Goal: Task Accomplishment & Management: Complete application form

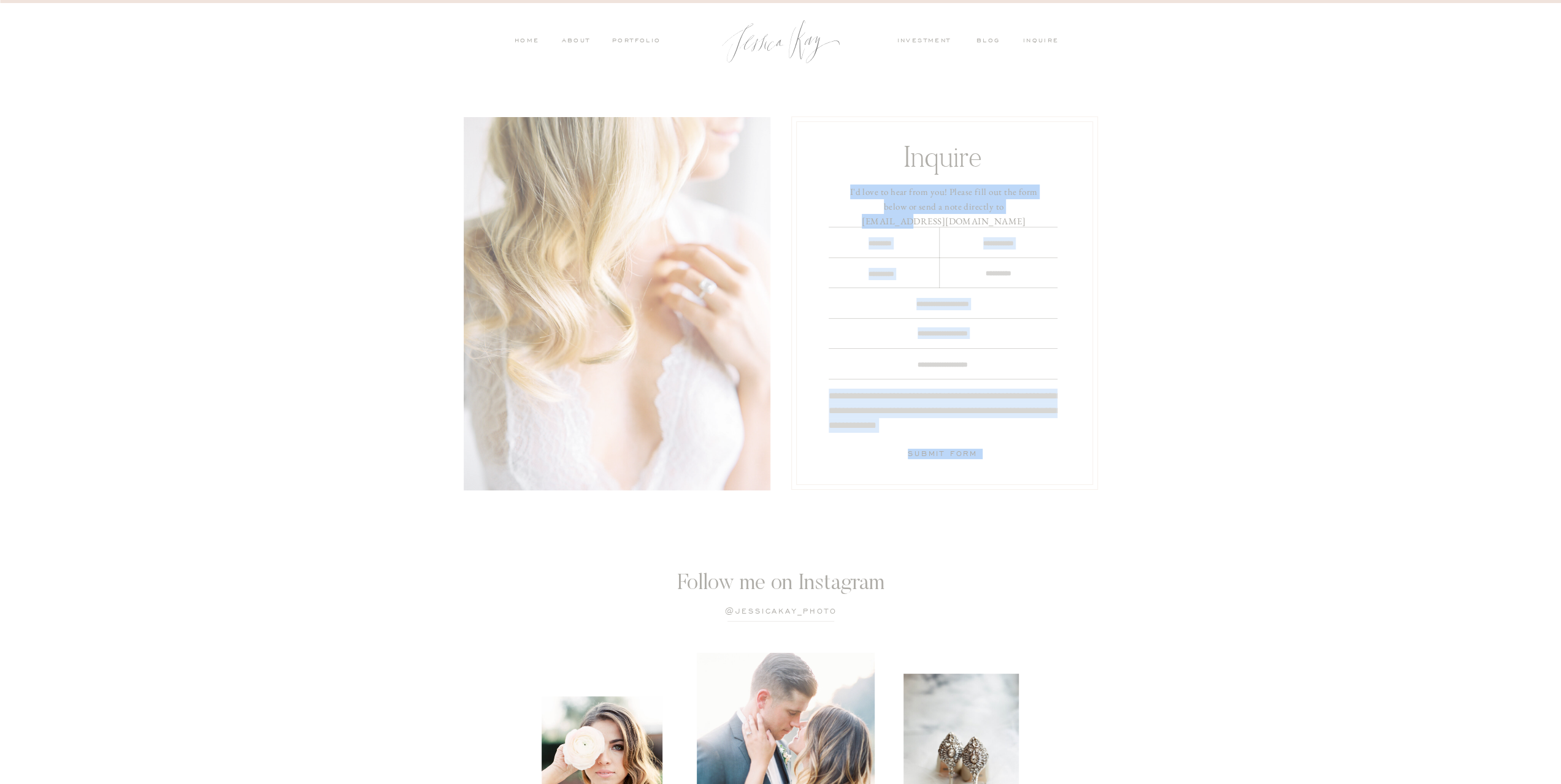
drag, startPoint x: 1039, startPoint y: 207, endPoint x: 998, endPoint y: 208, distance: 41.0
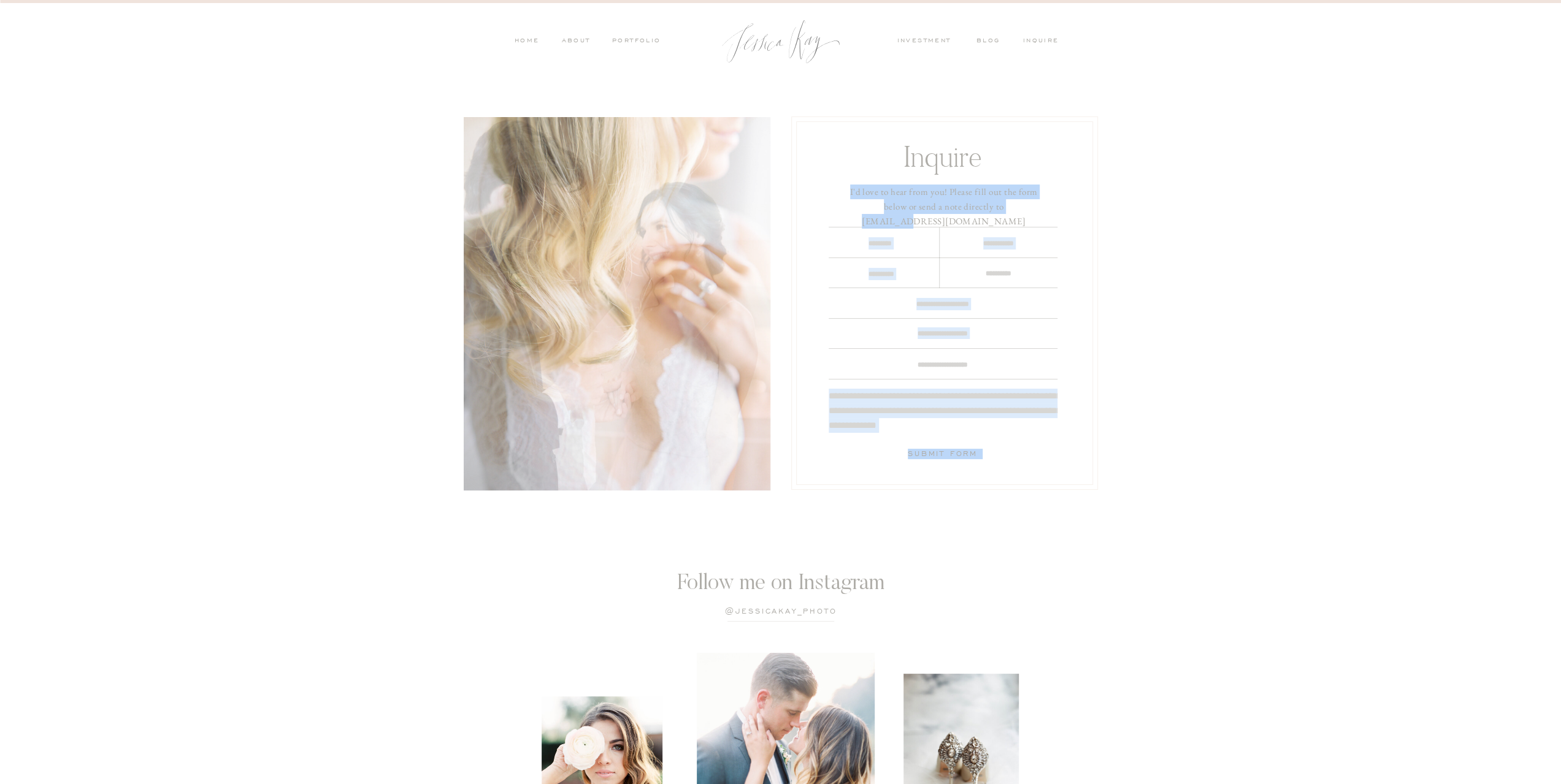
click at [998, 208] on div "Submit Form I'd love to hear from you! Please fill out the form below or send a…" at bounding box center [781, 304] width 736 height 442
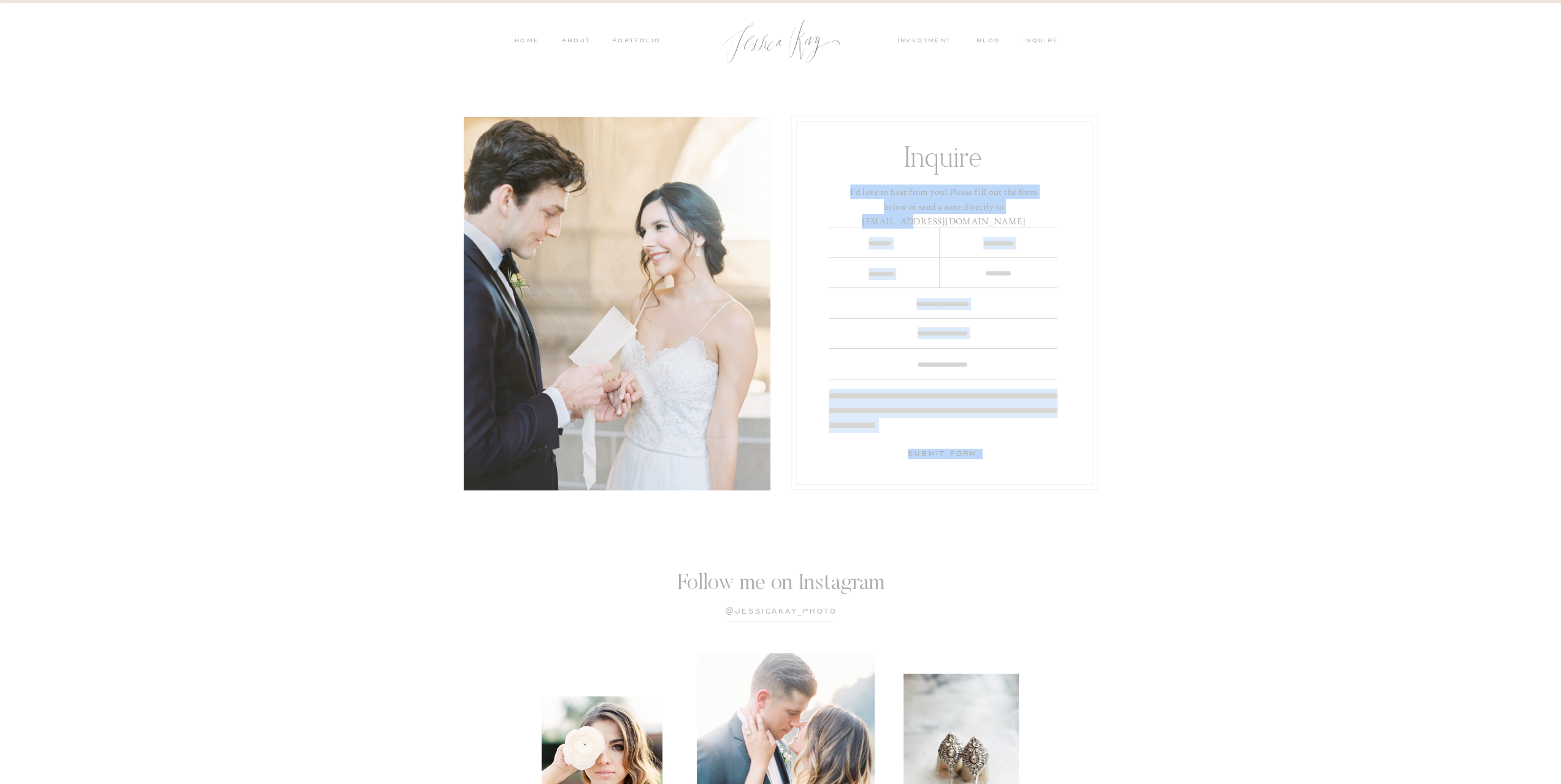
click at [1001, 208] on h3 "I'd love to hear from you! Please fill out the form below or send a note direct…" at bounding box center [944, 203] width 205 height 36
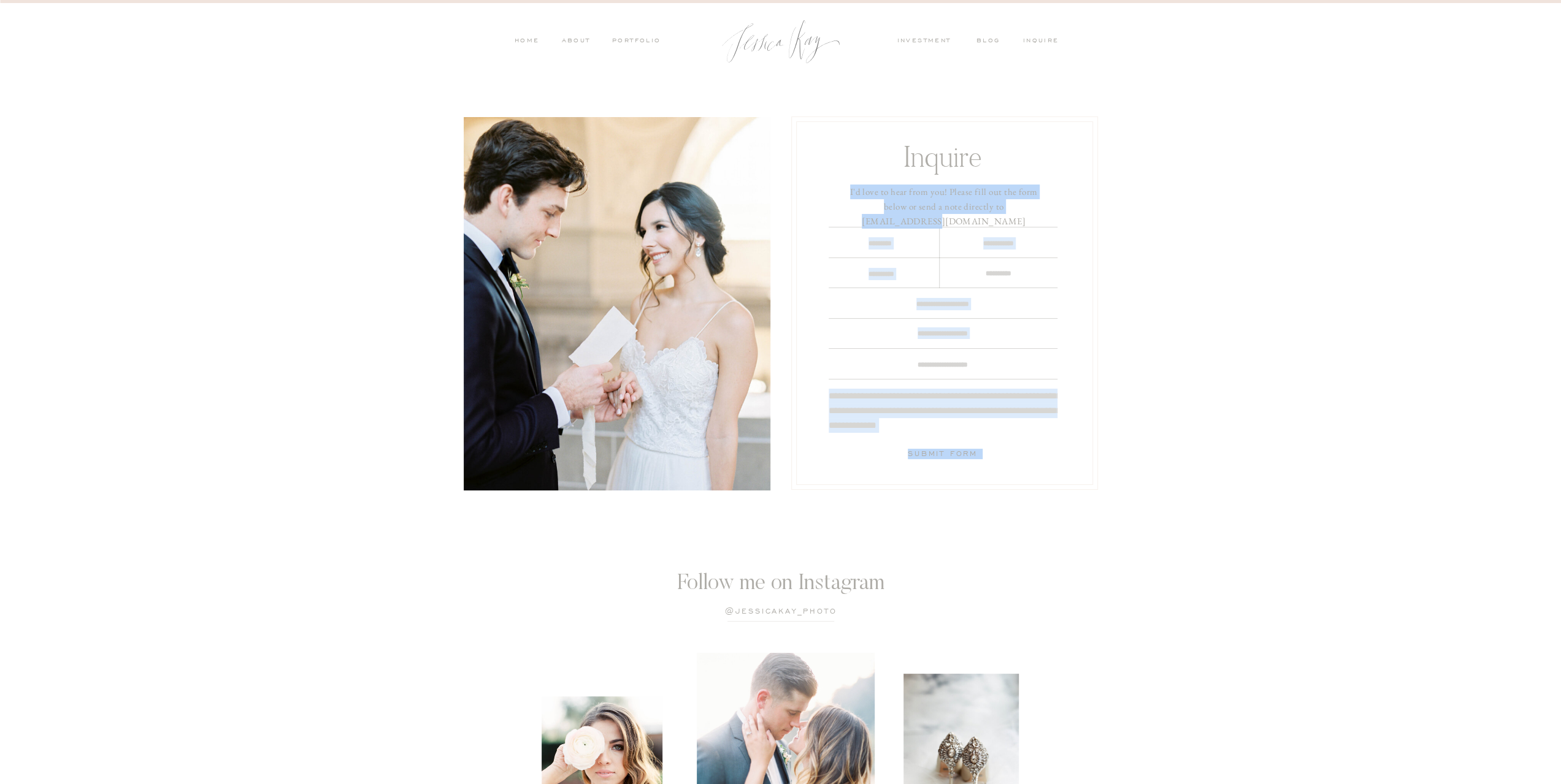
drag, startPoint x: 1057, startPoint y: 208, endPoint x: 1017, endPoint y: 209, distance: 40.0
click at [1017, 209] on div "Submit Form I'd love to hear from you! Please fill out the form below or send a…" at bounding box center [781, 304] width 736 height 442
click at [1017, 209] on h3 "I'd love to hear from you! Please fill out the form below or send a note direct…" at bounding box center [944, 203] width 205 height 36
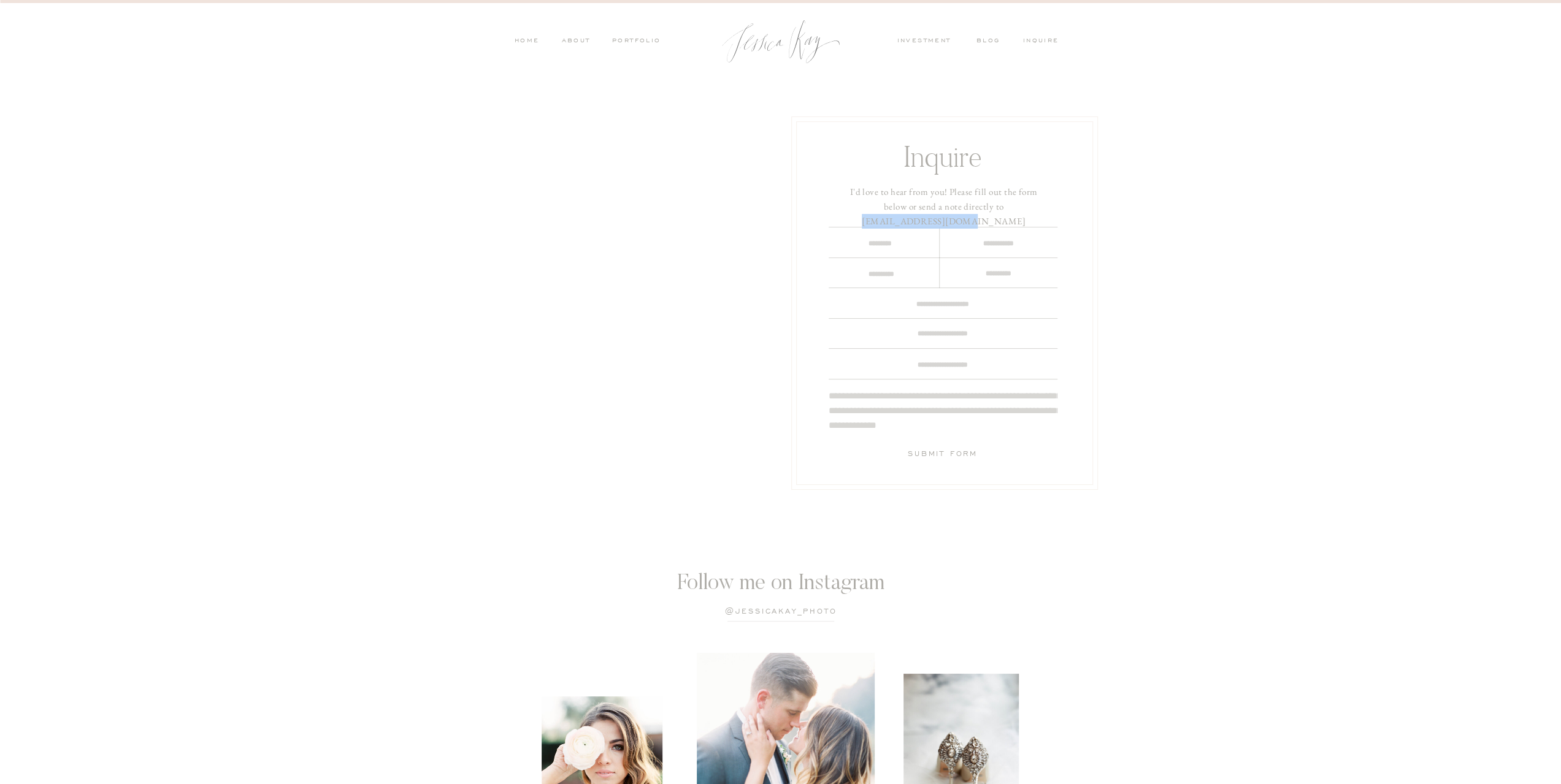
drag, startPoint x: 965, startPoint y: 208, endPoint x: 1041, endPoint y: 210, distance: 76.0
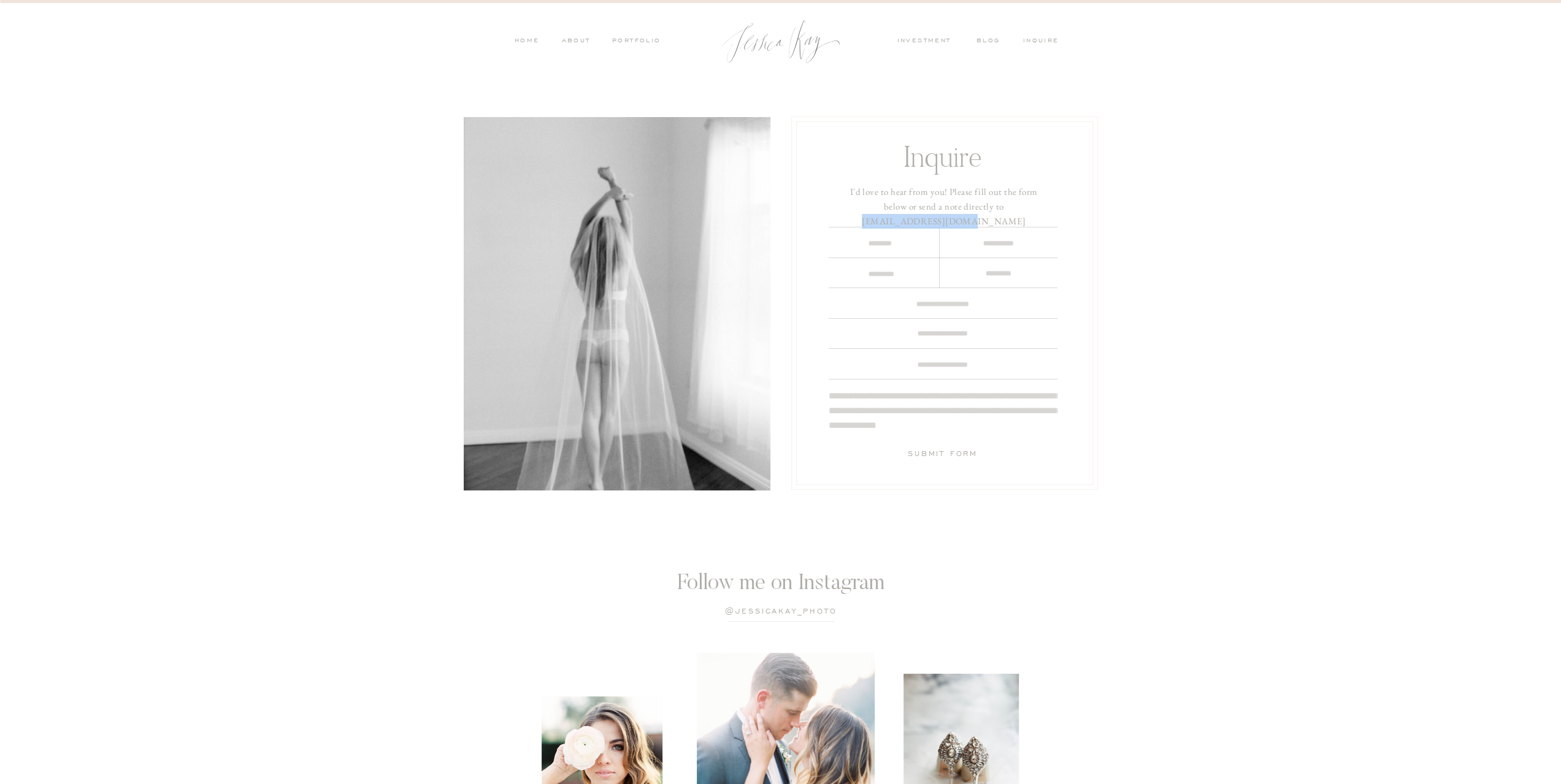
click at [1041, 210] on h3 "I'd love to hear from you! Please fill out the form below or send a note direct…" at bounding box center [944, 203] width 205 height 36
copy h3 "hello@jessicakay.com"
click at [628, 41] on nav "PORTFOLIO" at bounding box center [636, 41] width 51 height 11
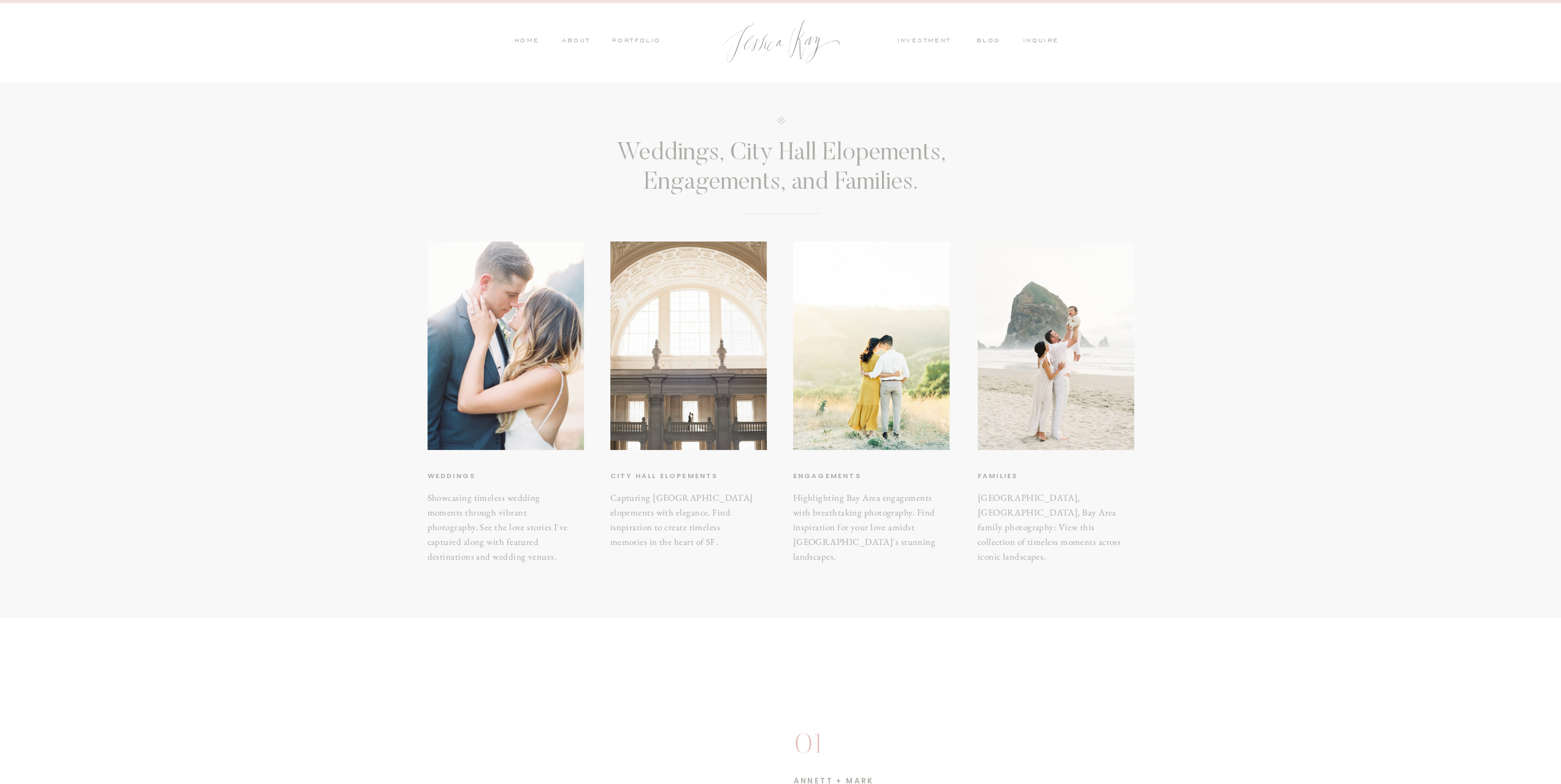
click at [686, 403] on div at bounding box center [688, 346] width 156 height 208
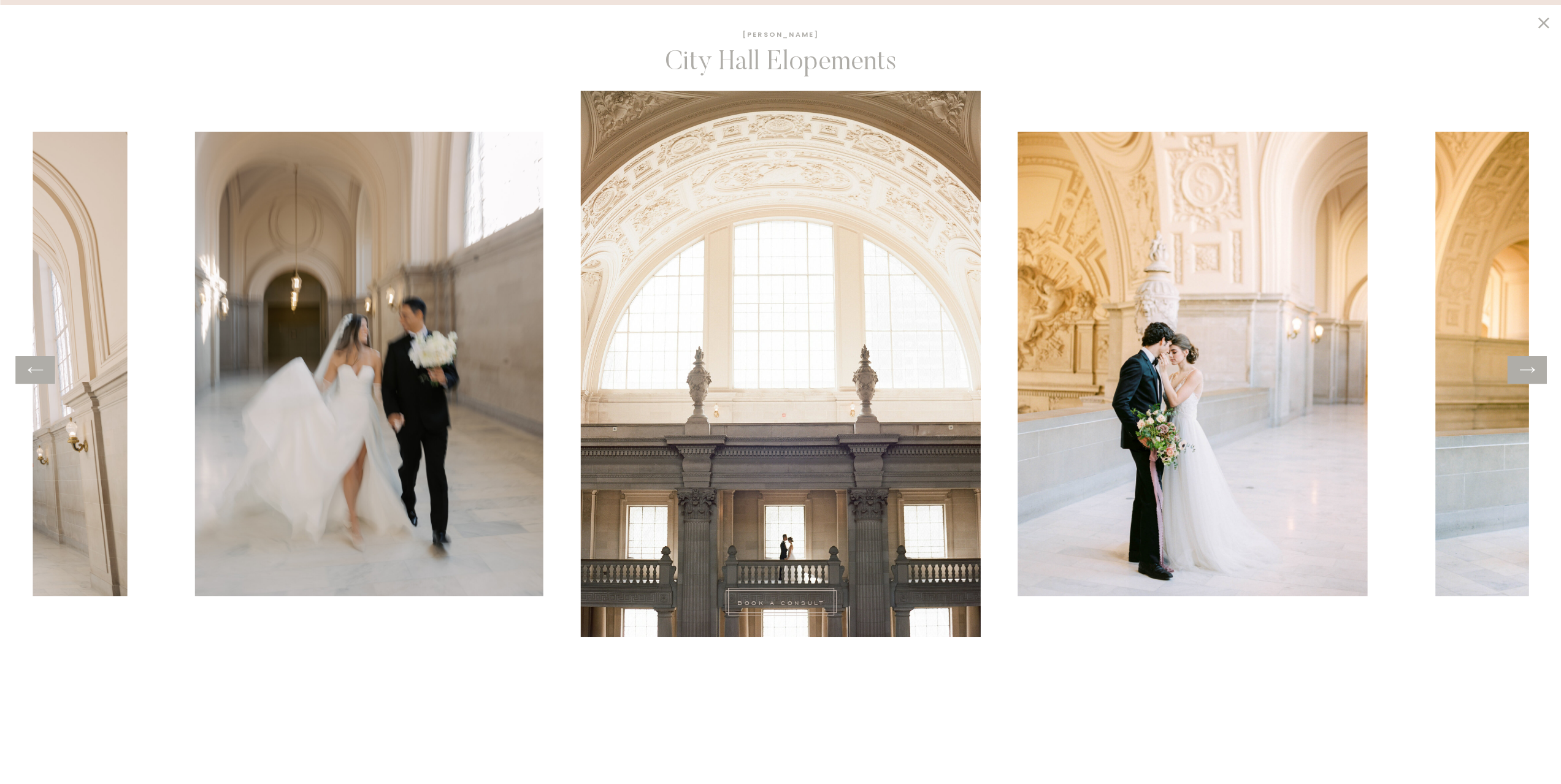
click at [1528, 370] on icon at bounding box center [1527, 370] width 18 height 19
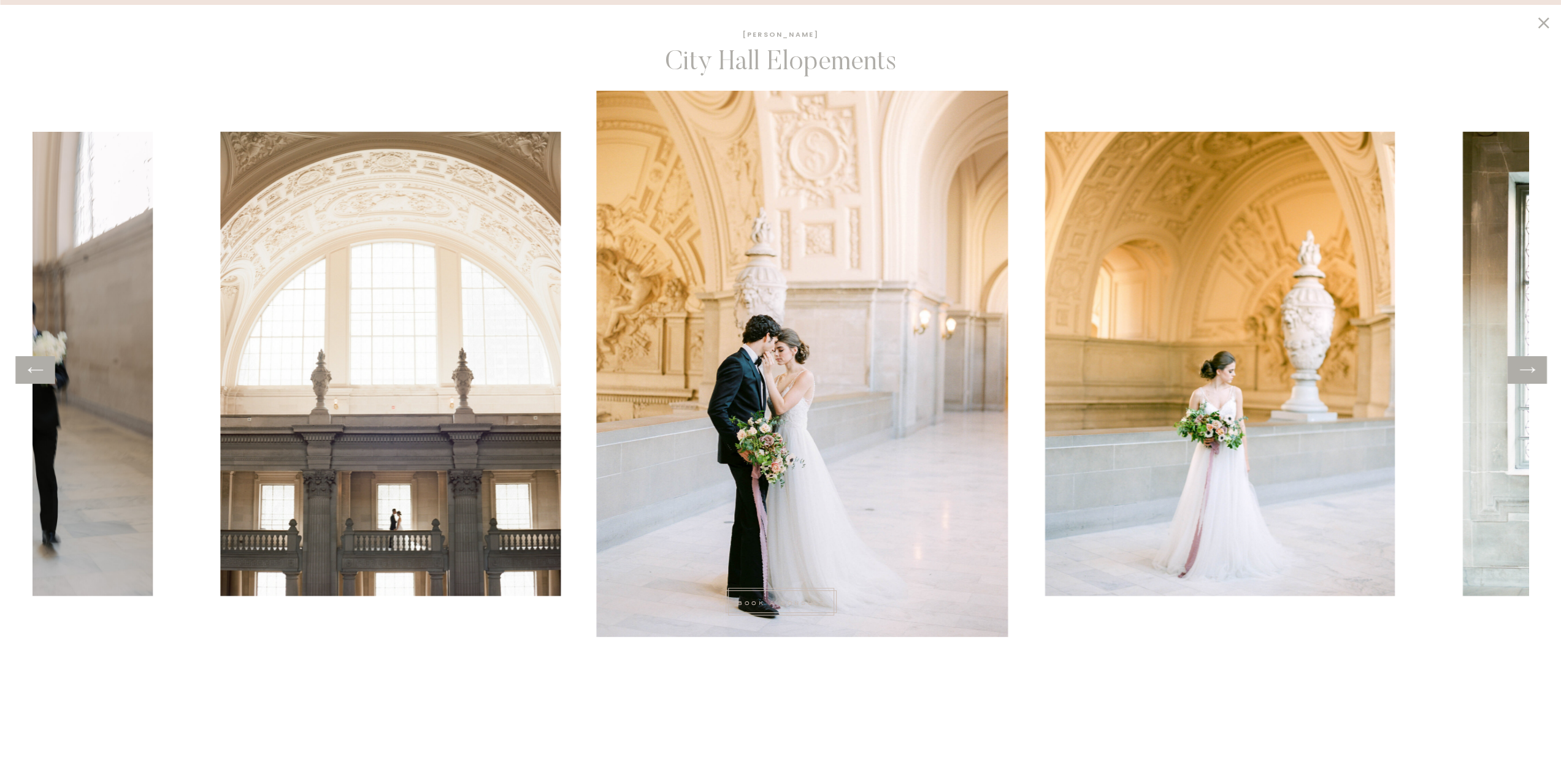
click at [1528, 370] on icon at bounding box center [1527, 370] width 18 height 19
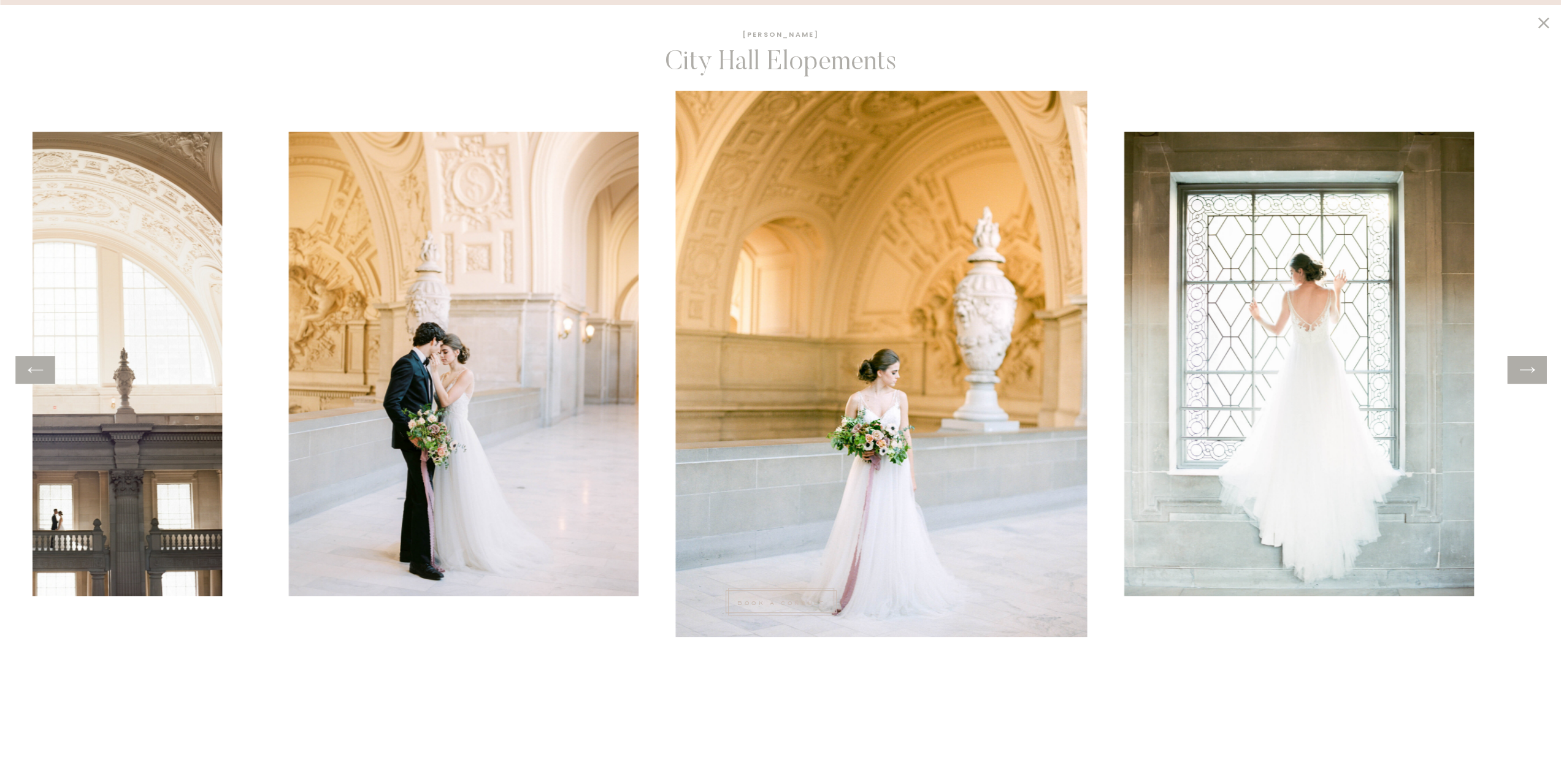
click at [1528, 370] on icon at bounding box center [1527, 370] width 18 height 19
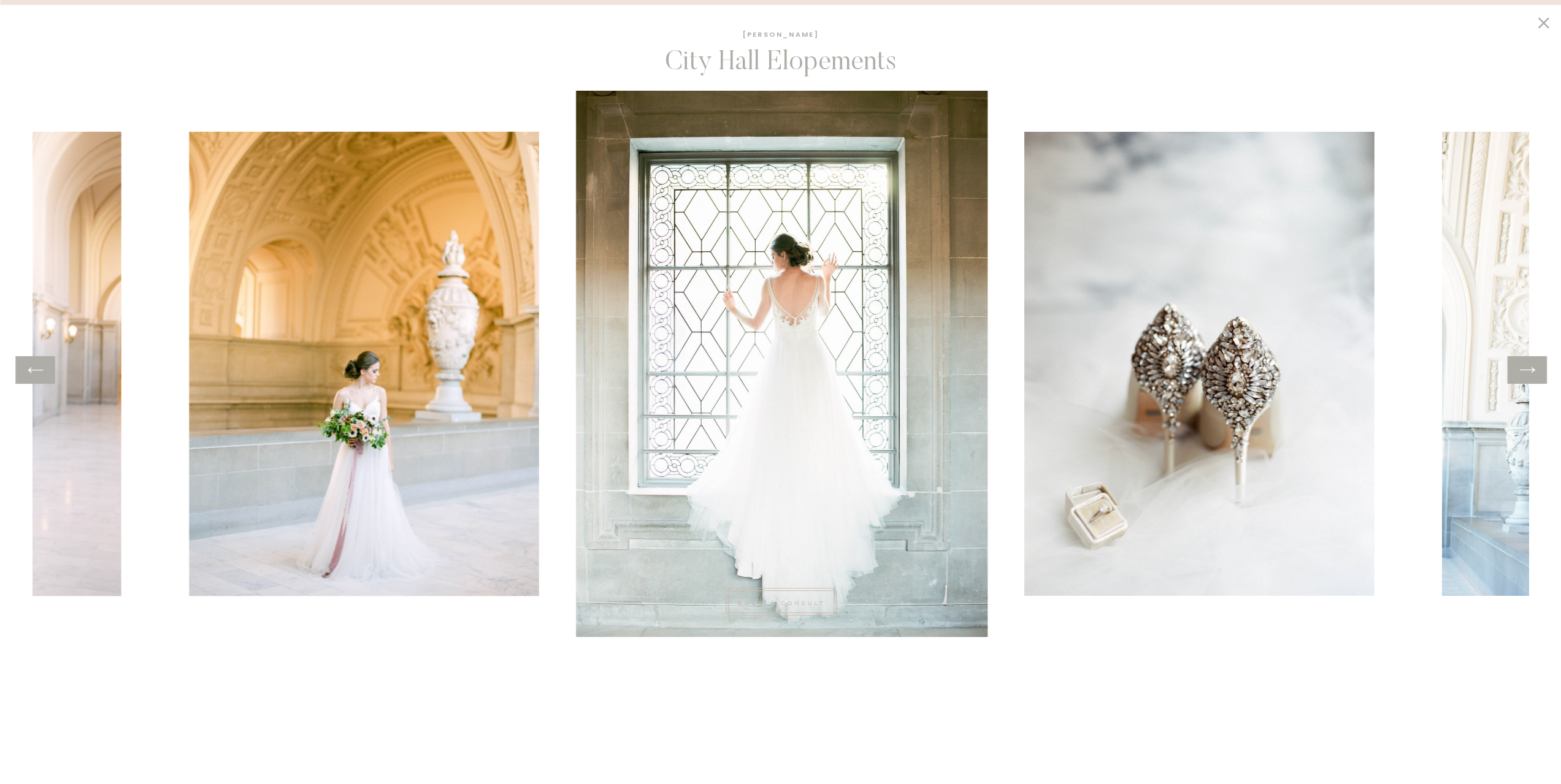
click at [1528, 370] on icon at bounding box center [1527, 370] width 18 height 19
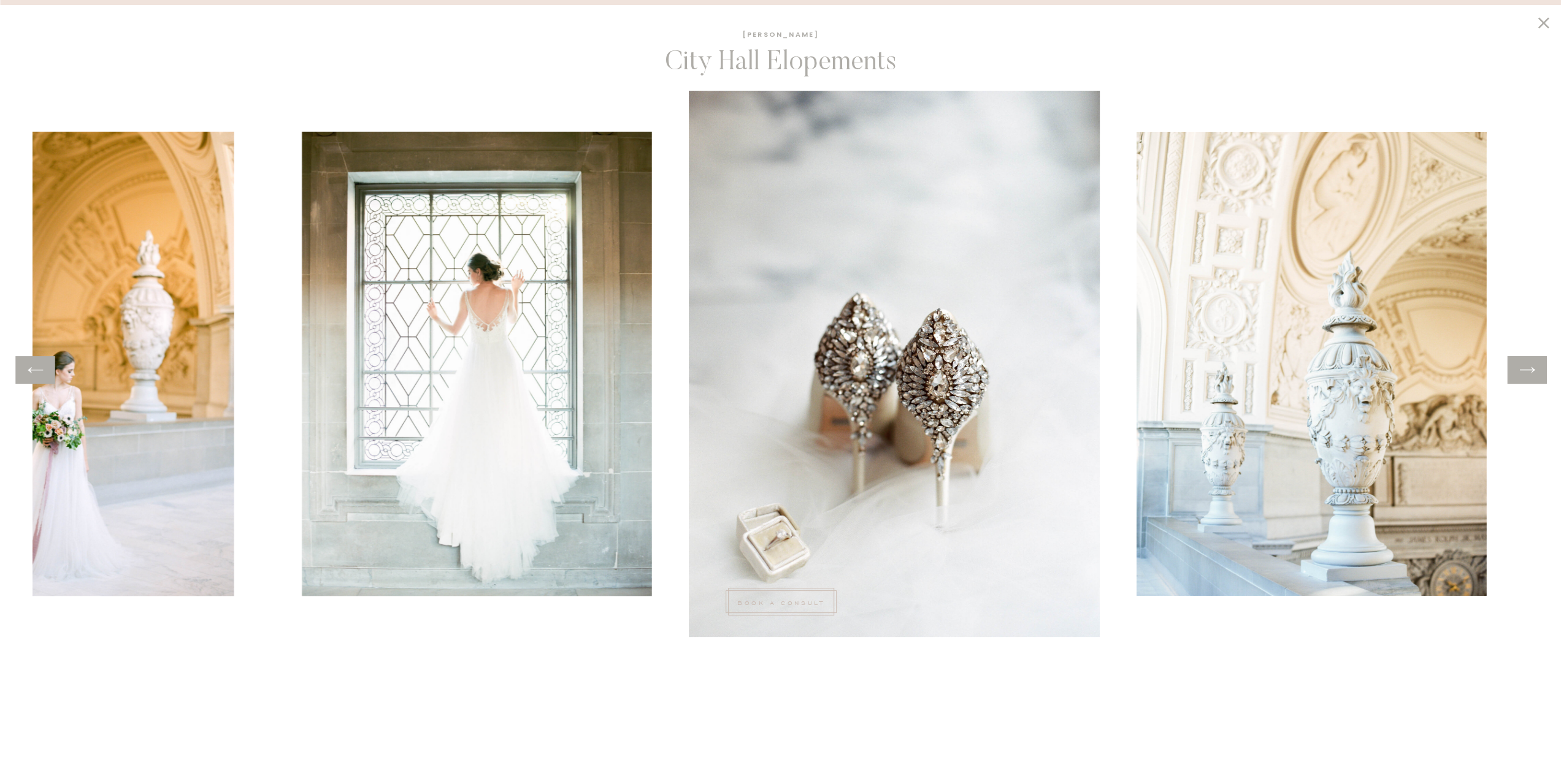
click at [1528, 370] on icon at bounding box center [1527, 370] width 18 height 19
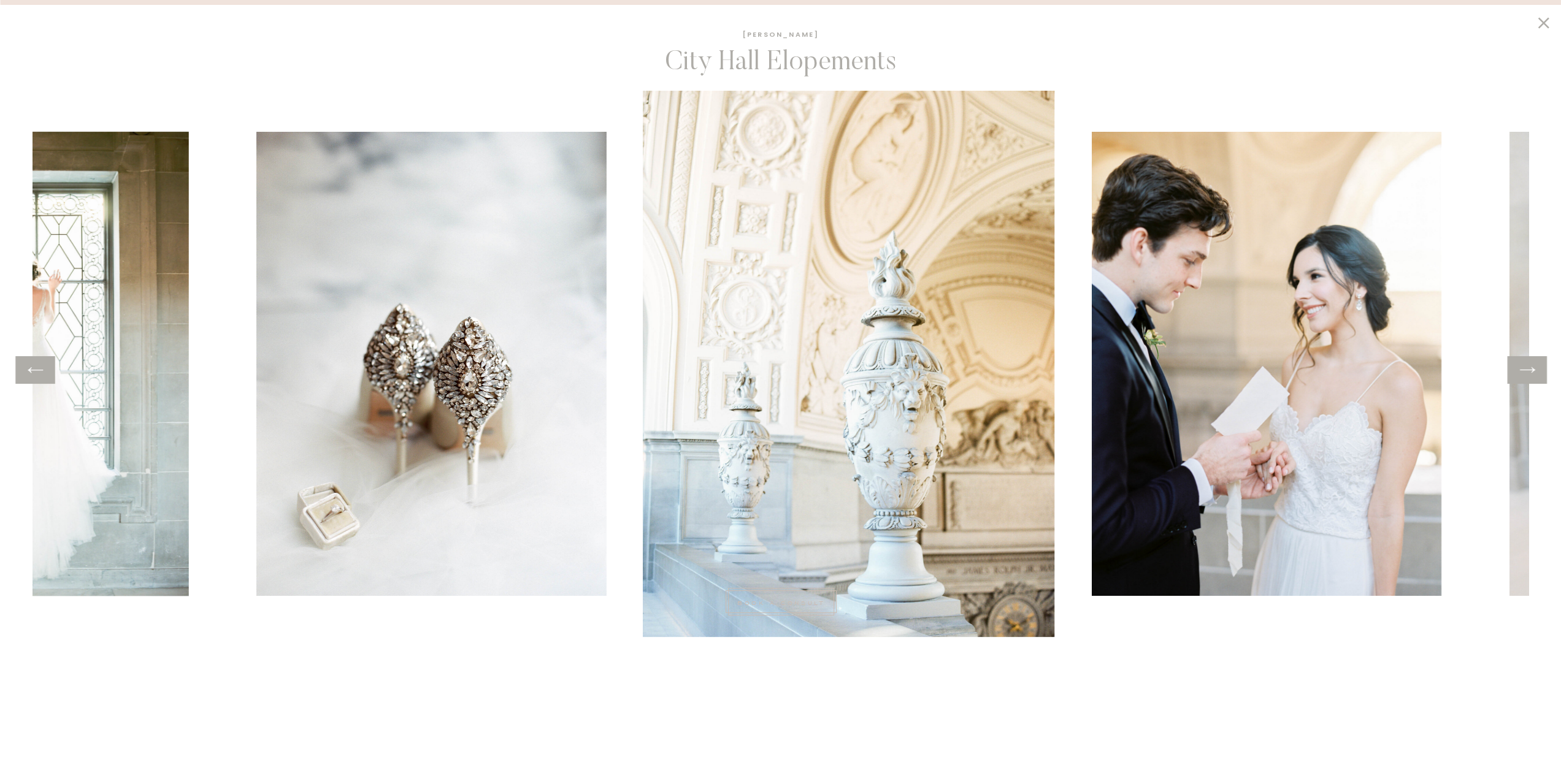
click at [1528, 370] on icon at bounding box center [1527, 370] width 18 height 19
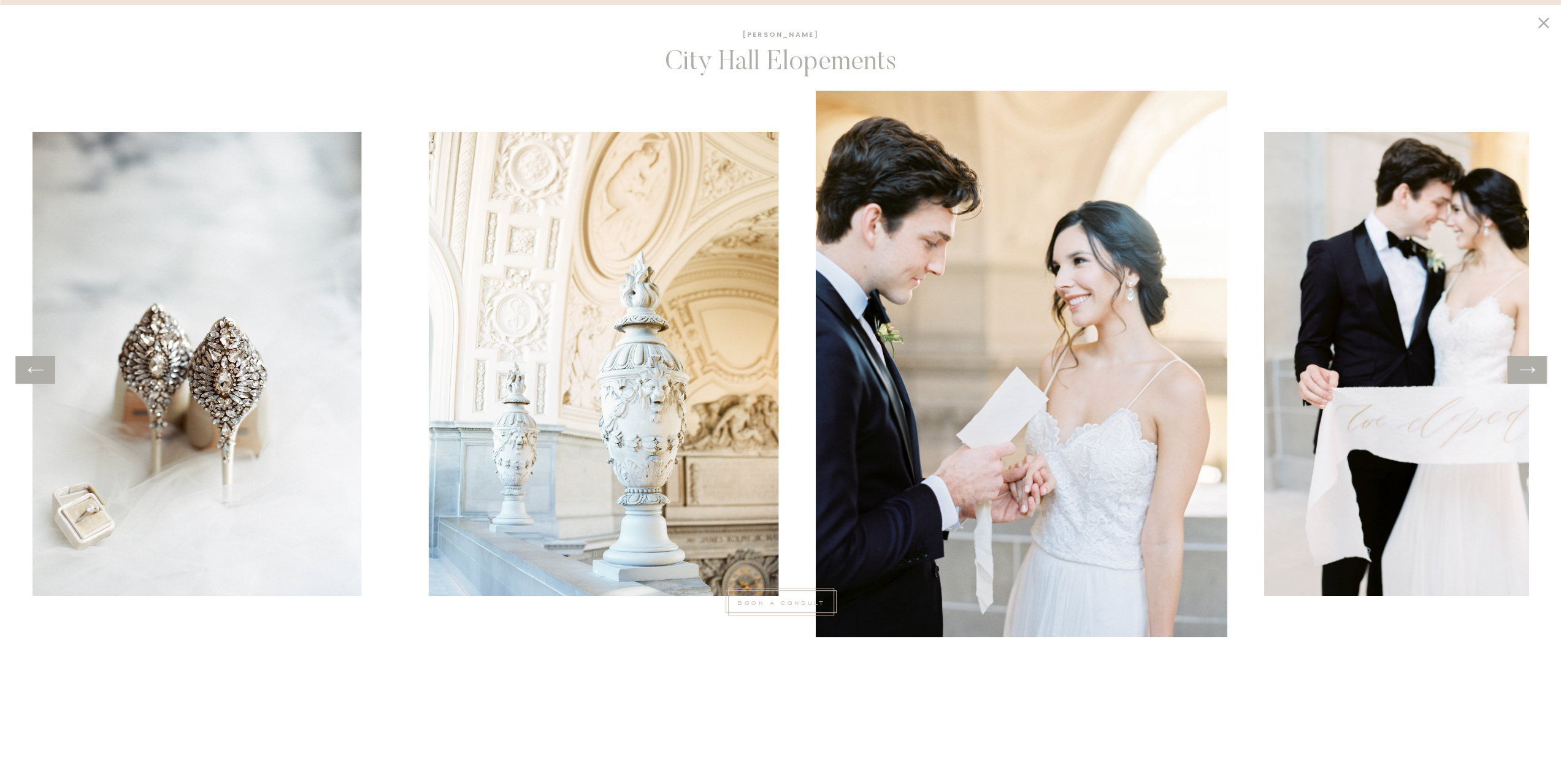
click at [1528, 370] on icon at bounding box center [1527, 370] width 18 height 19
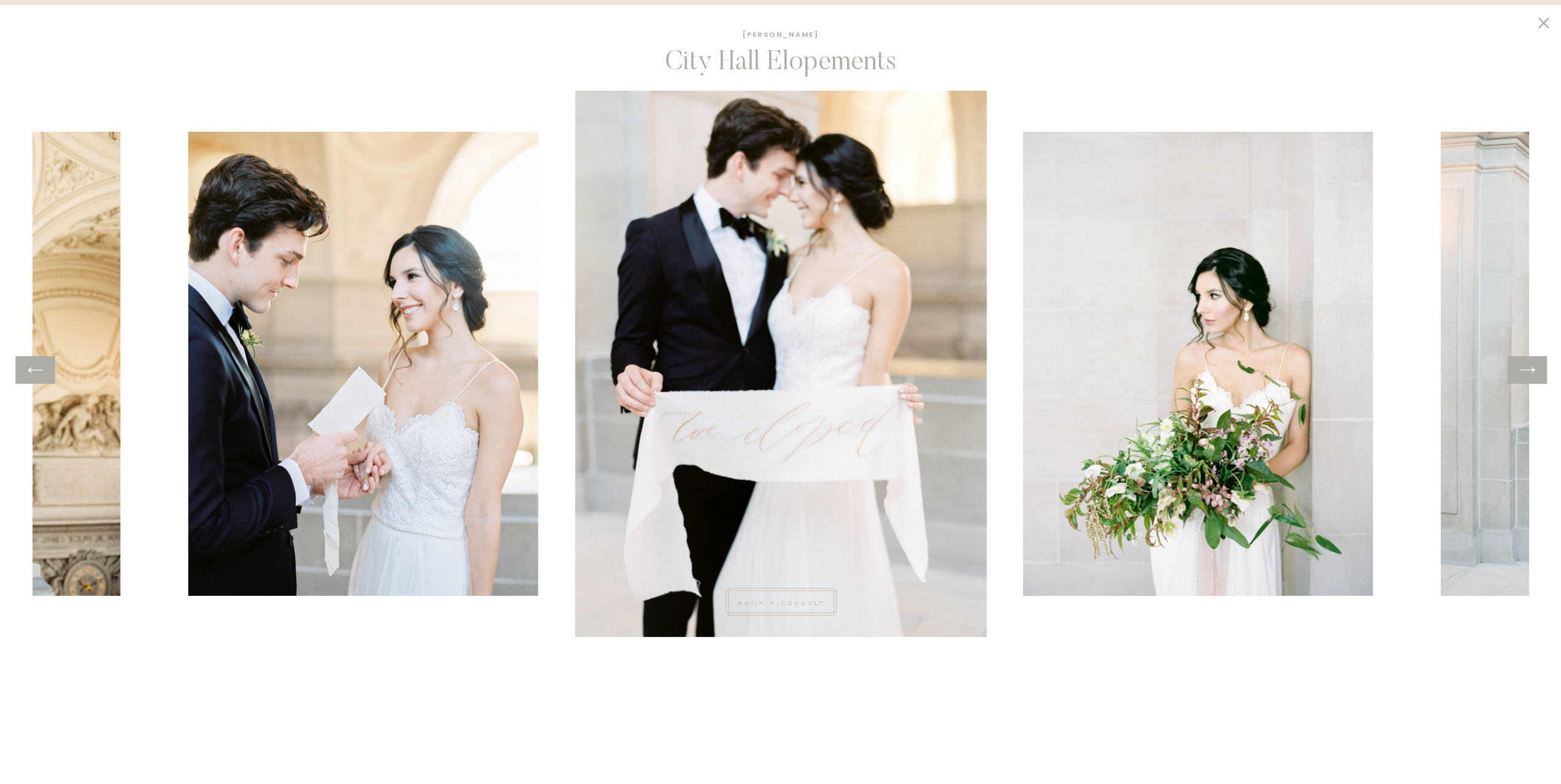
click at [1528, 370] on icon at bounding box center [1527, 370] width 18 height 19
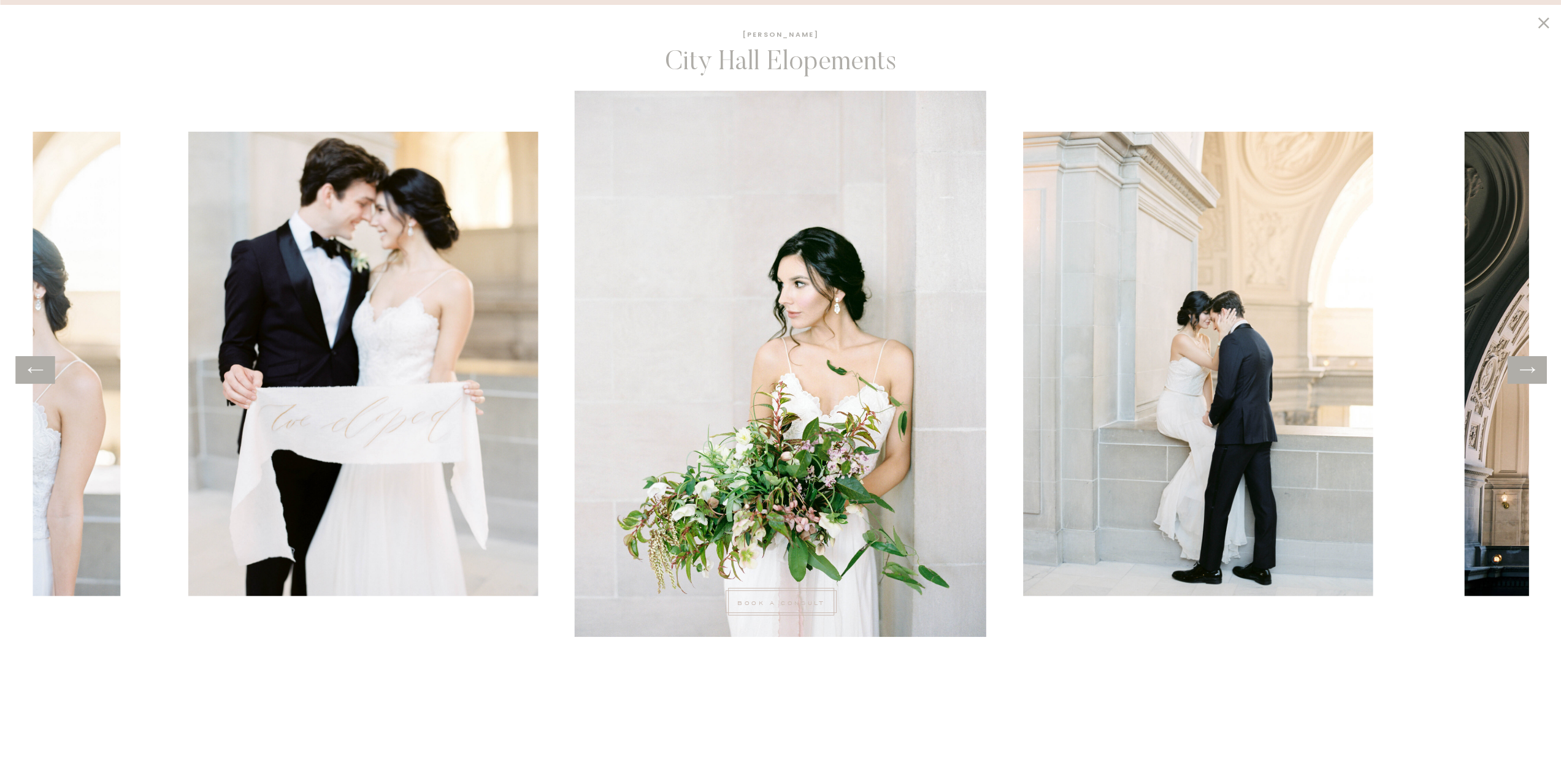
click at [1528, 370] on icon at bounding box center [1527, 370] width 18 height 19
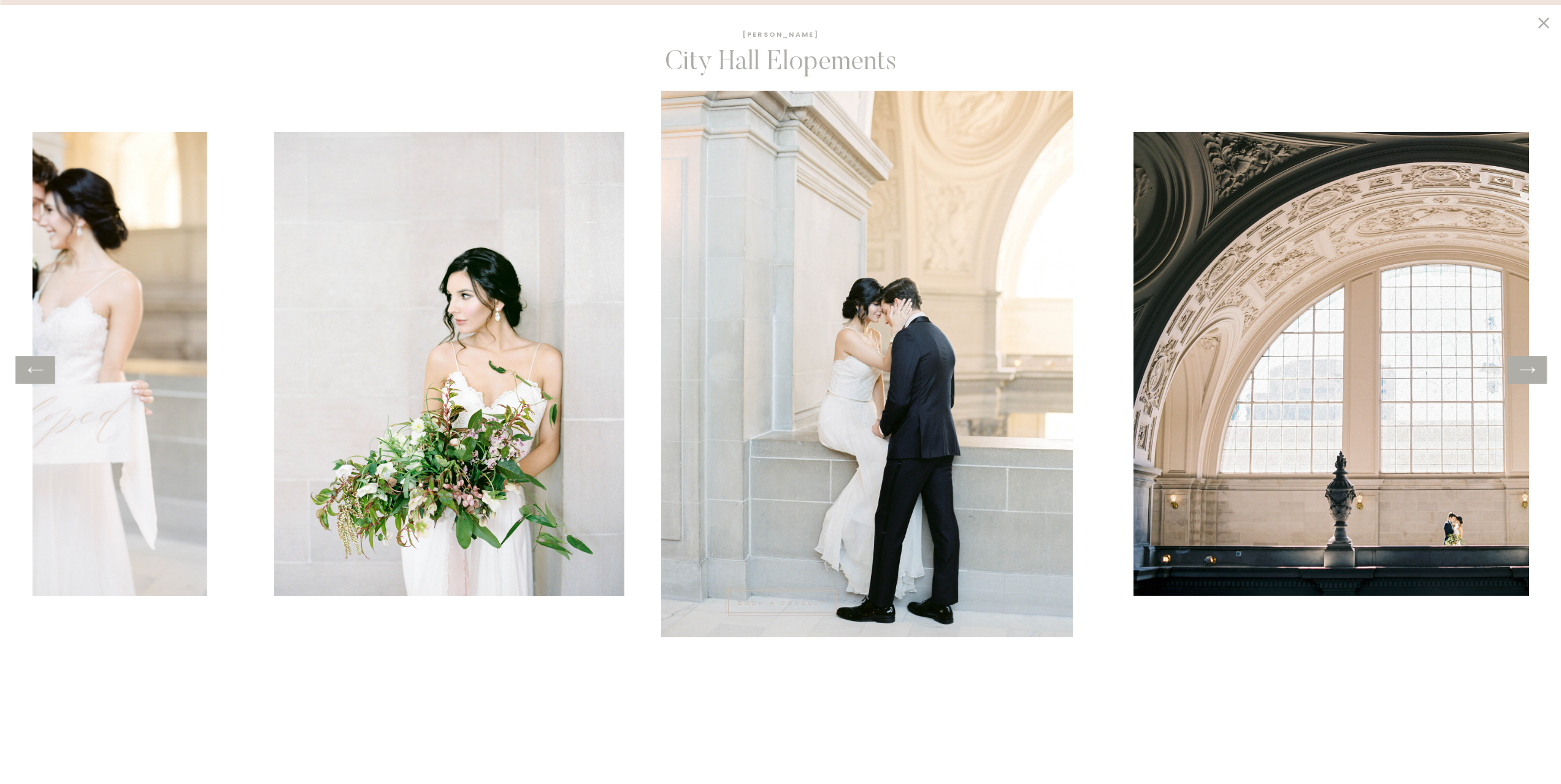
click at [1528, 370] on icon at bounding box center [1527, 370] width 18 height 19
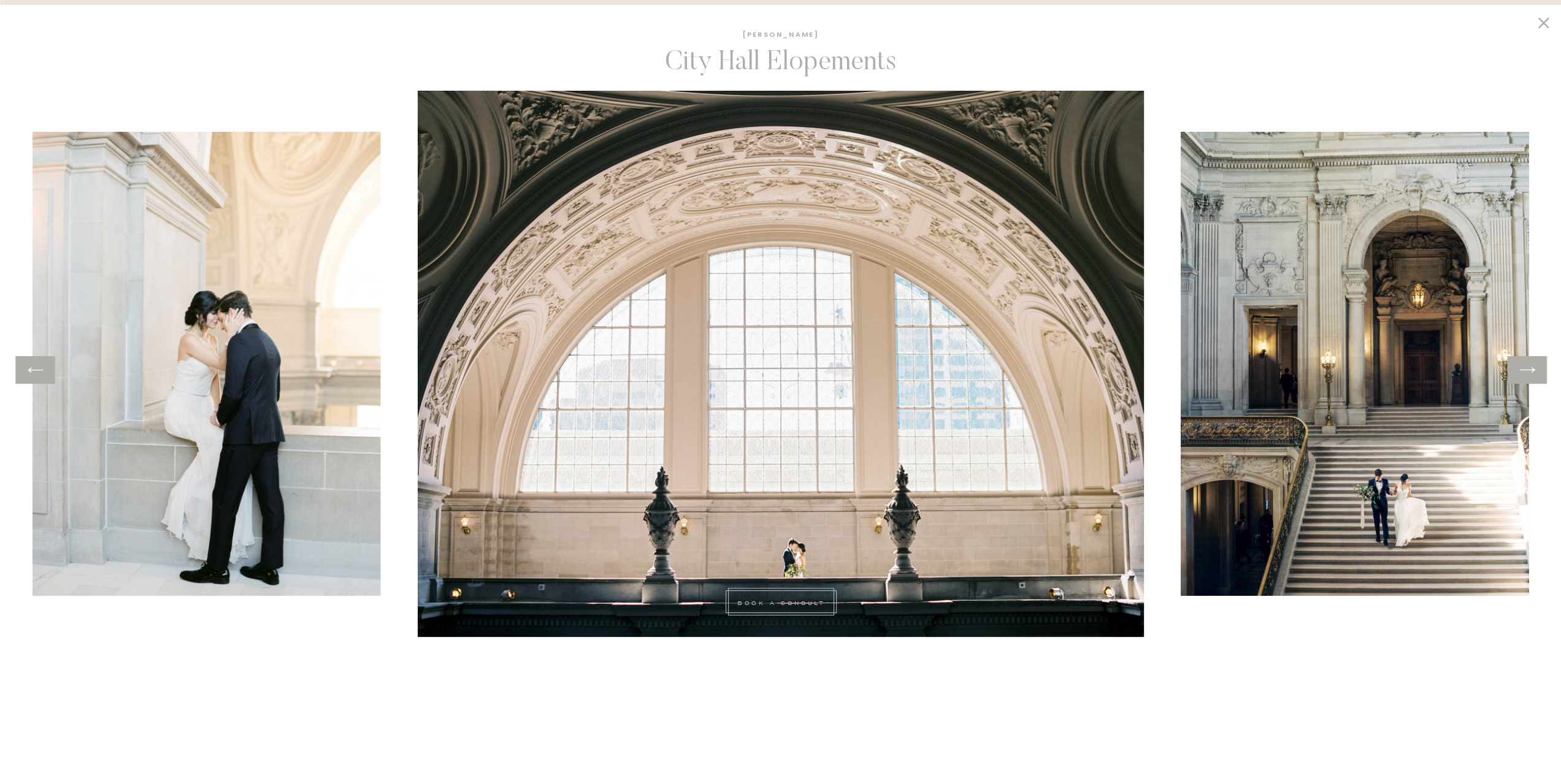
click at [1528, 370] on icon at bounding box center [1527, 370] width 18 height 19
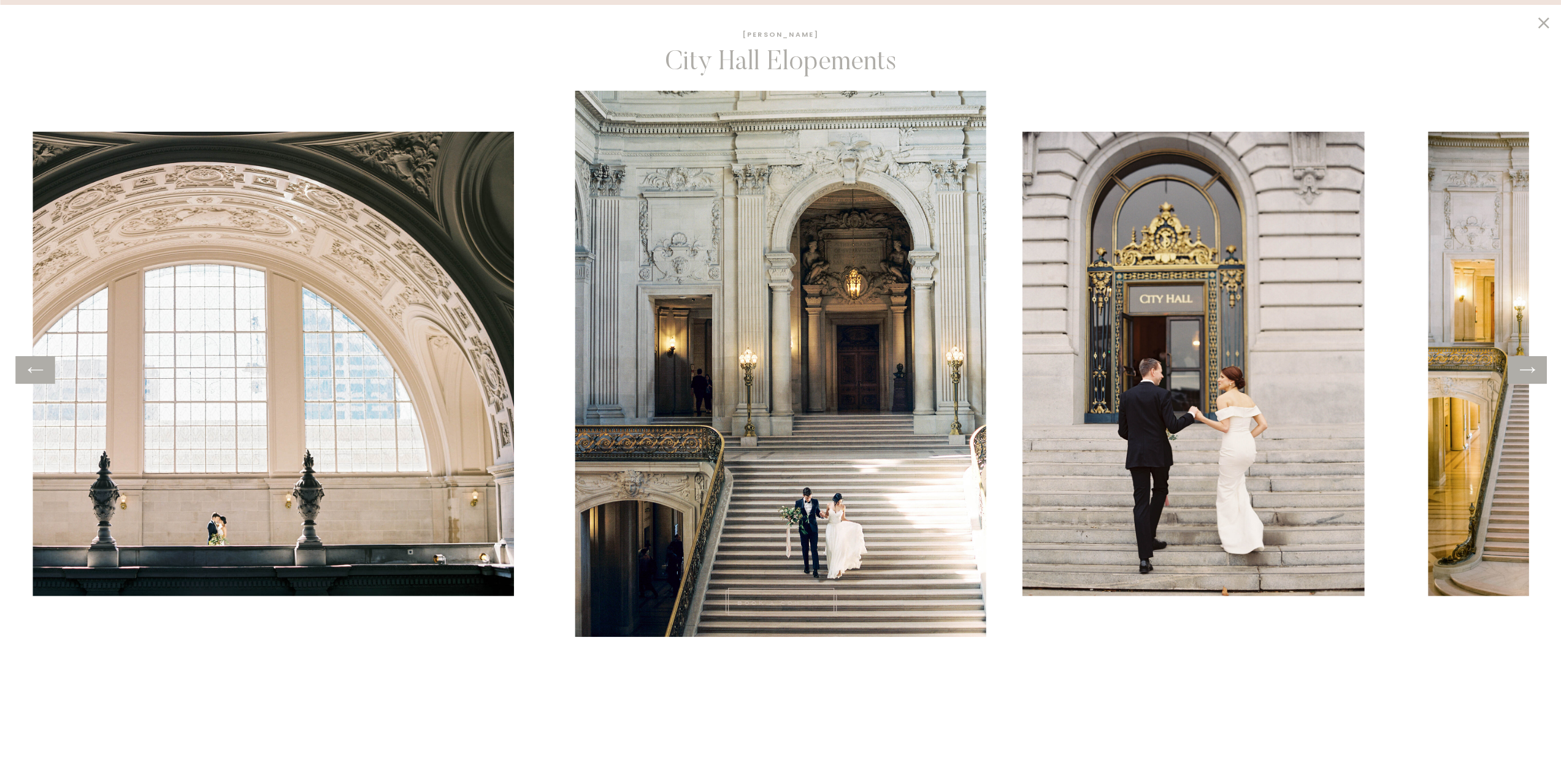
click at [1528, 370] on icon at bounding box center [1527, 370] width 18 height 19
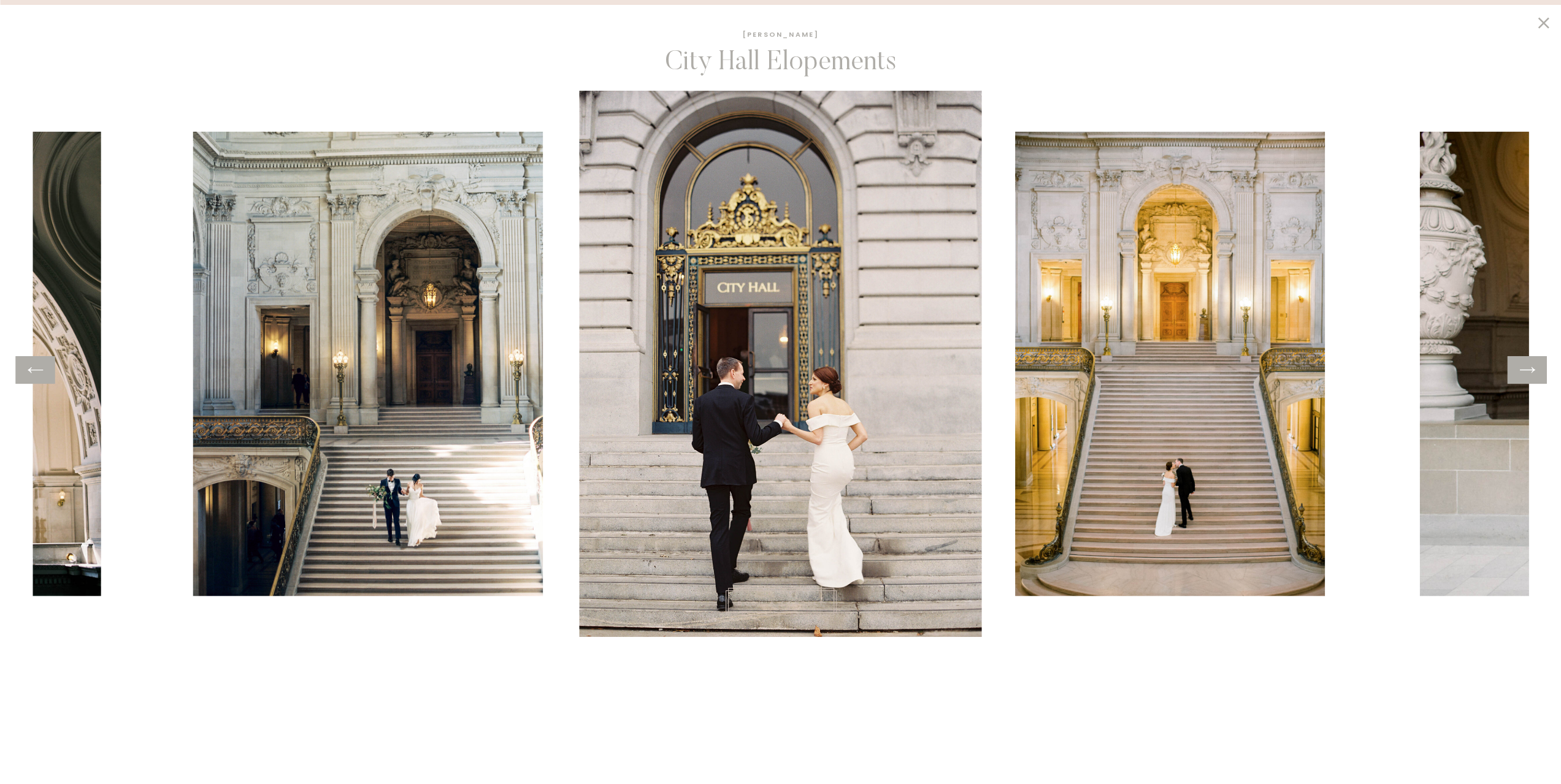
click at [477, 527] on img at bounding box center [367, 363] width 350 height 464
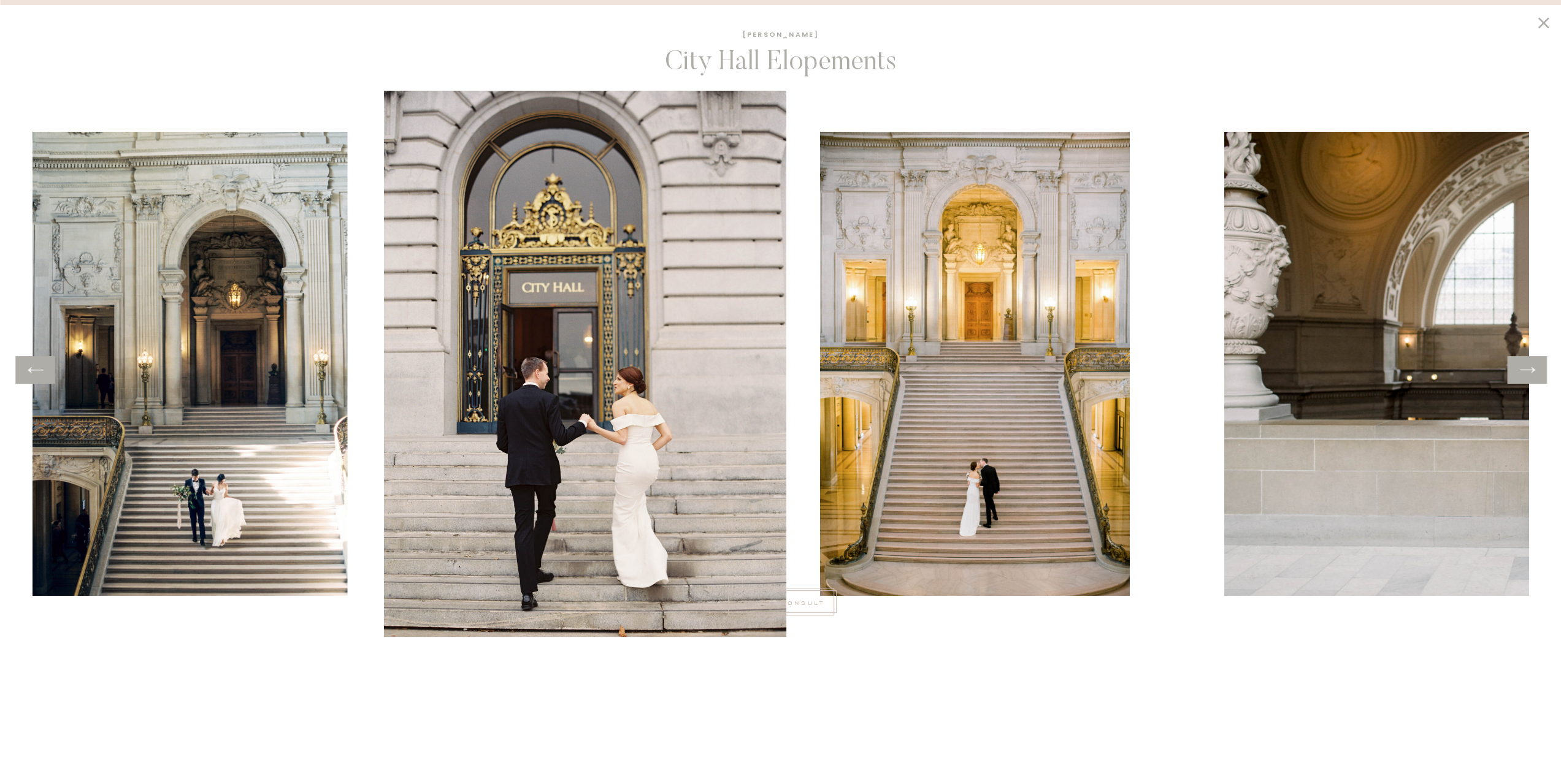
click at [219, 476] on img at bounding box center [172, 363] width 350 height 464
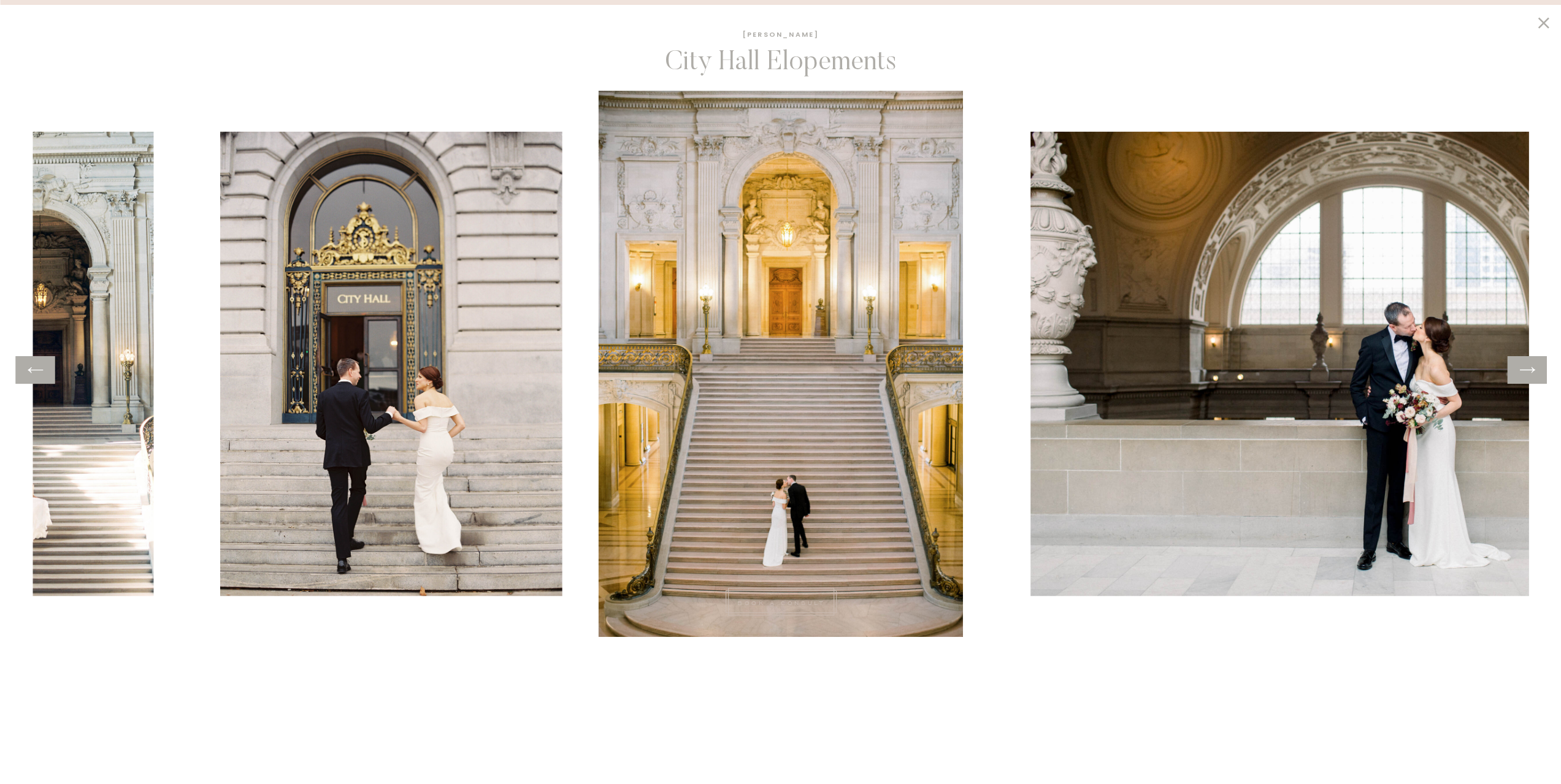
scroll to position [797, 0]
click at [1525, 371] on icon at bounding box center [1527, 370] width 18 height 19
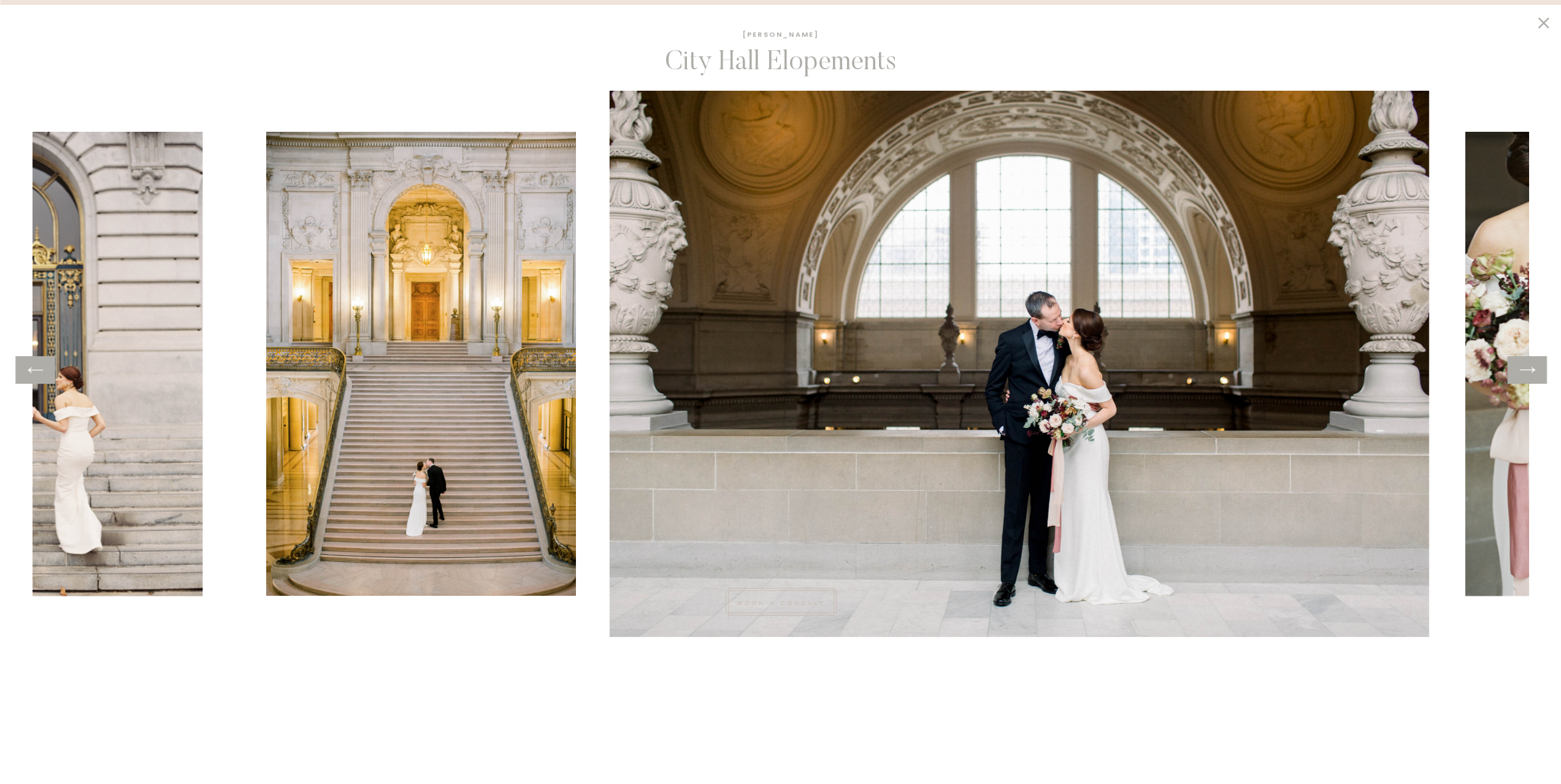
click at [1525, 371] on icon at bounding box center [1527, 370] width 18 height 19
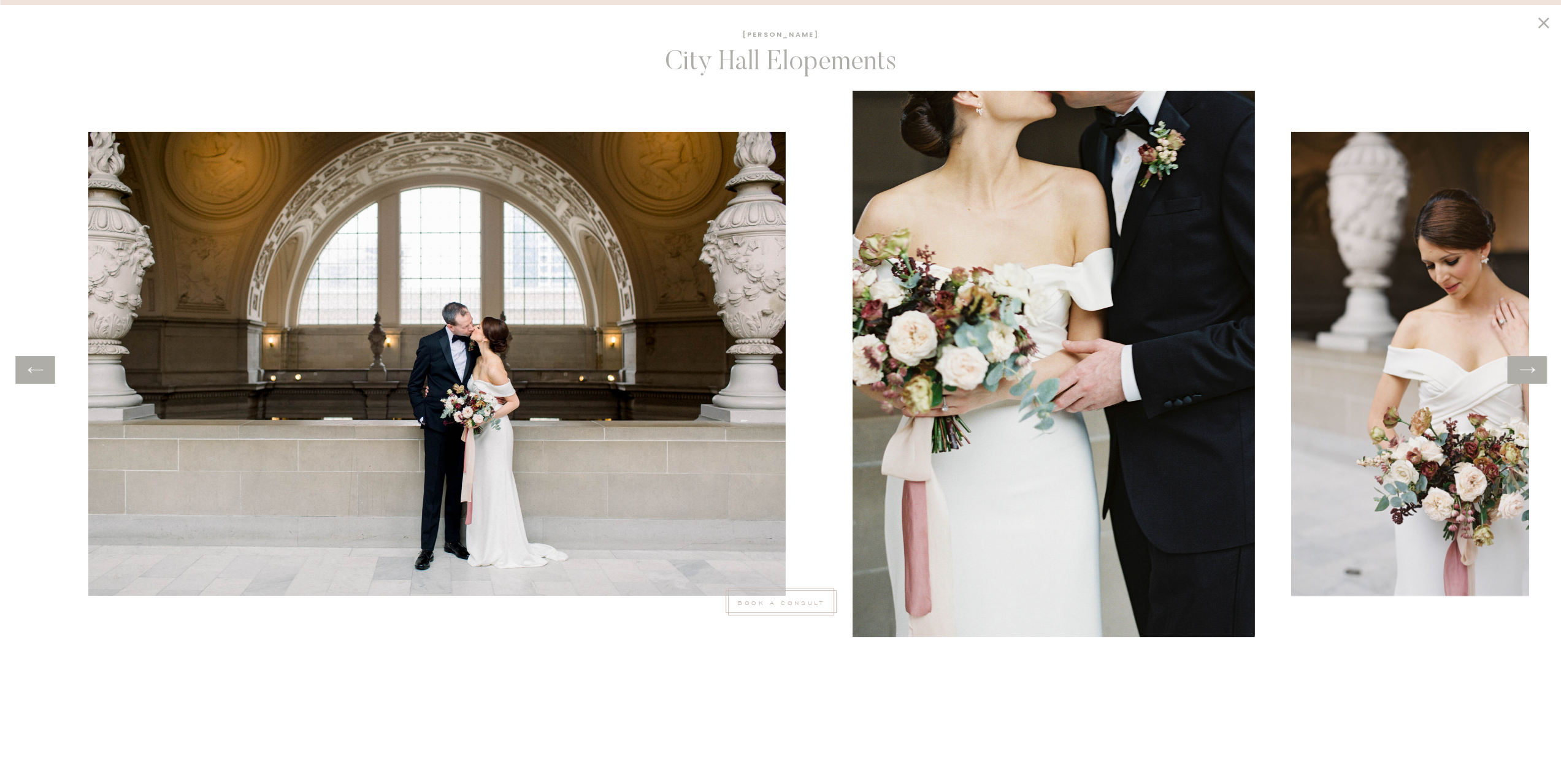
click at [1525, 371] on icon at bounding box center [1527, 370] width 18 height 19
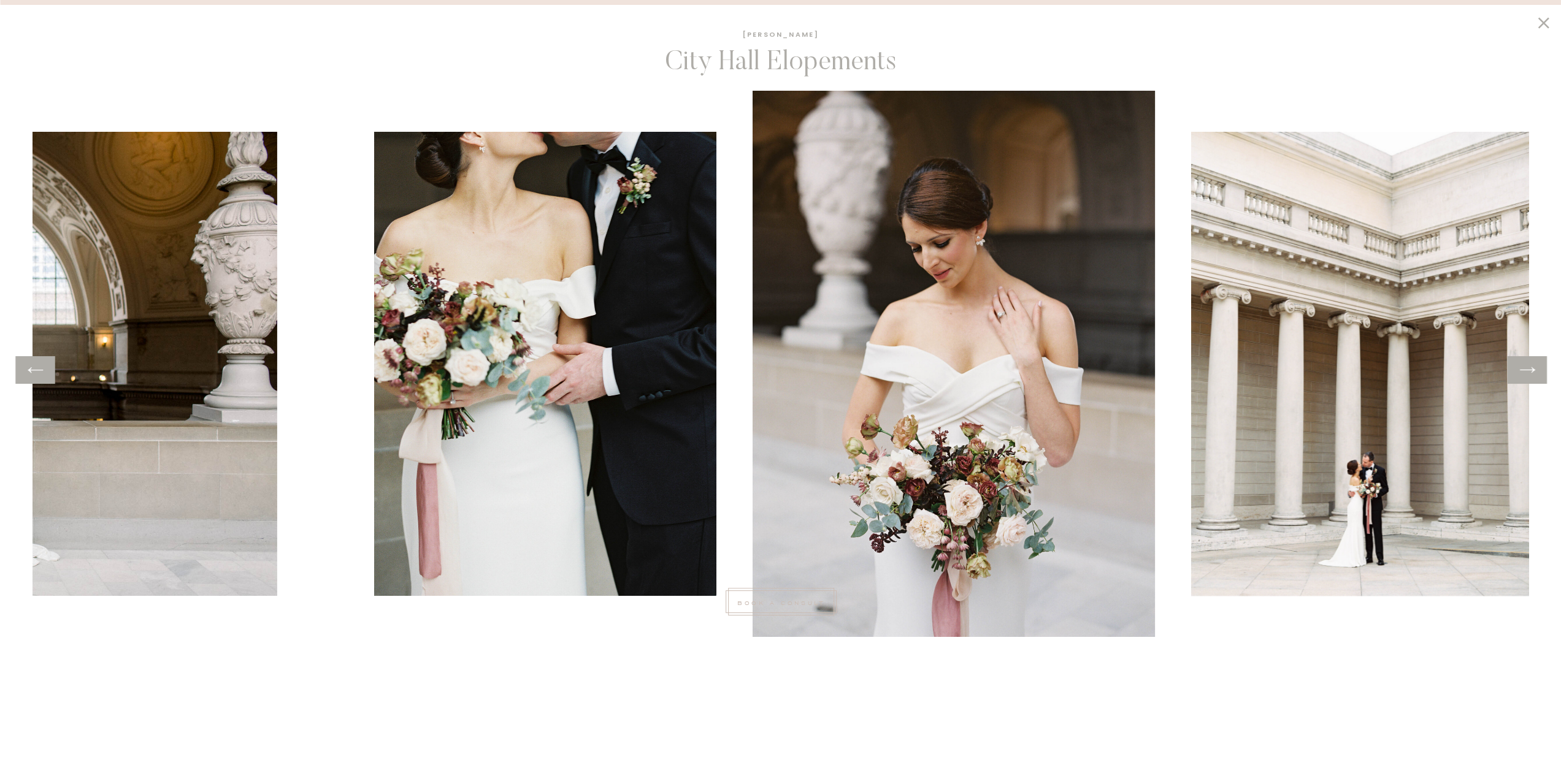
click at [1525, 371] on icon at bounding box center [1527, 370] width 18 height 19
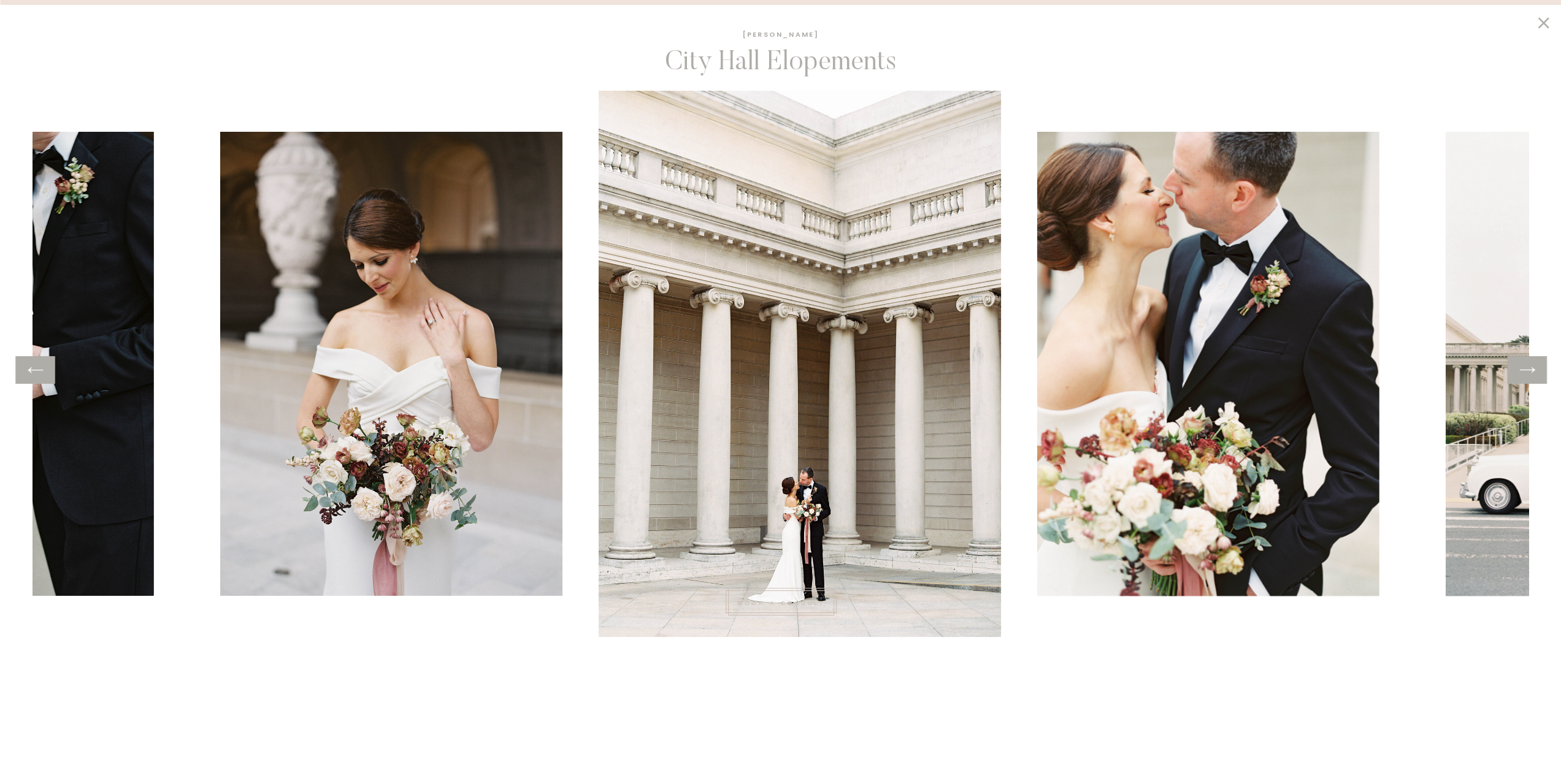
click at [1525, 371] on icon at bounding box center [1527, 370] width 18 height 19
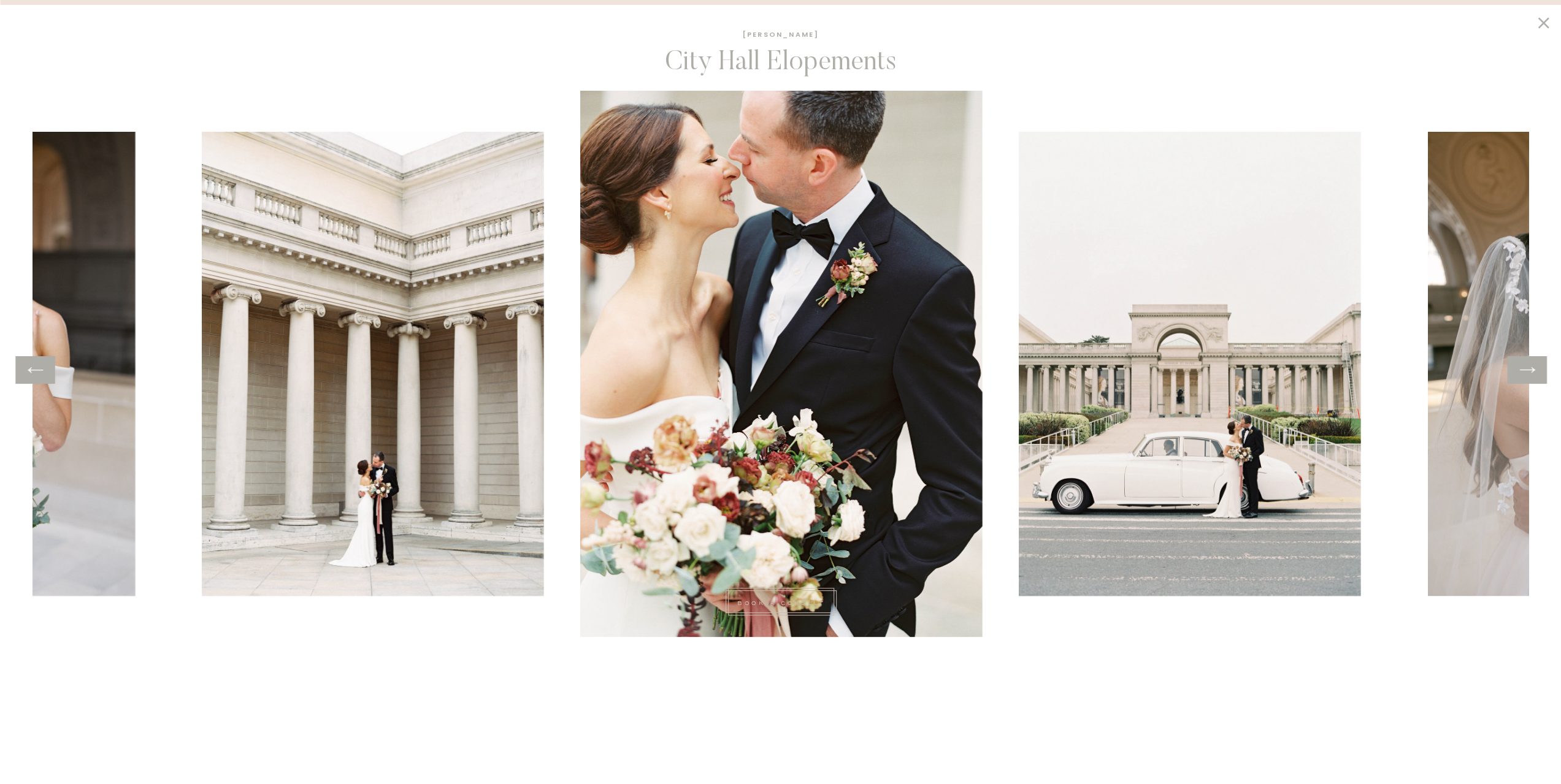
click at [1525, 371] on icon at bounding box center [1527, 370] width 18 height 19
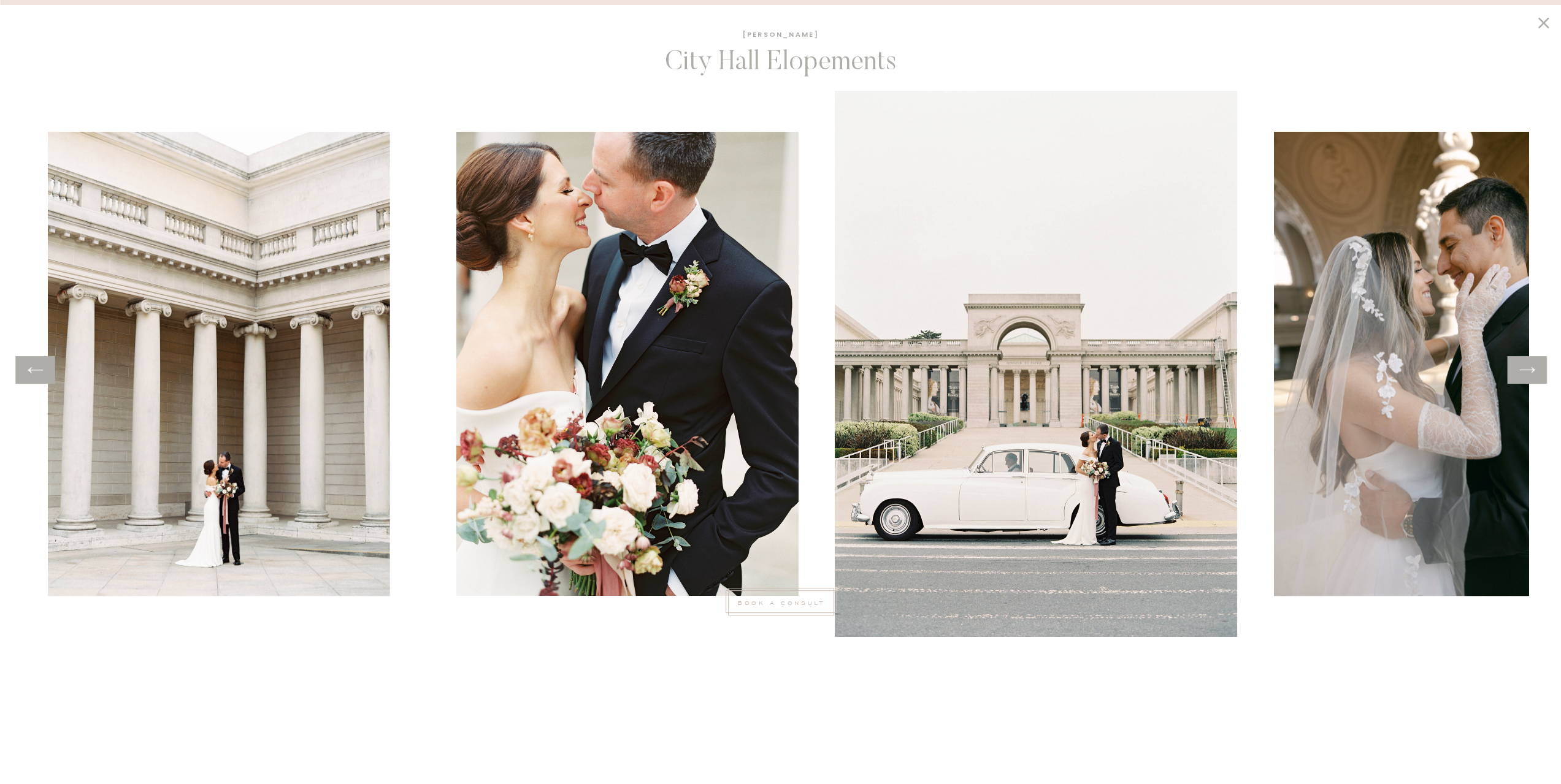
click at [1525, 371] on icon at bounding box center [1527, 370] width 18 height 19
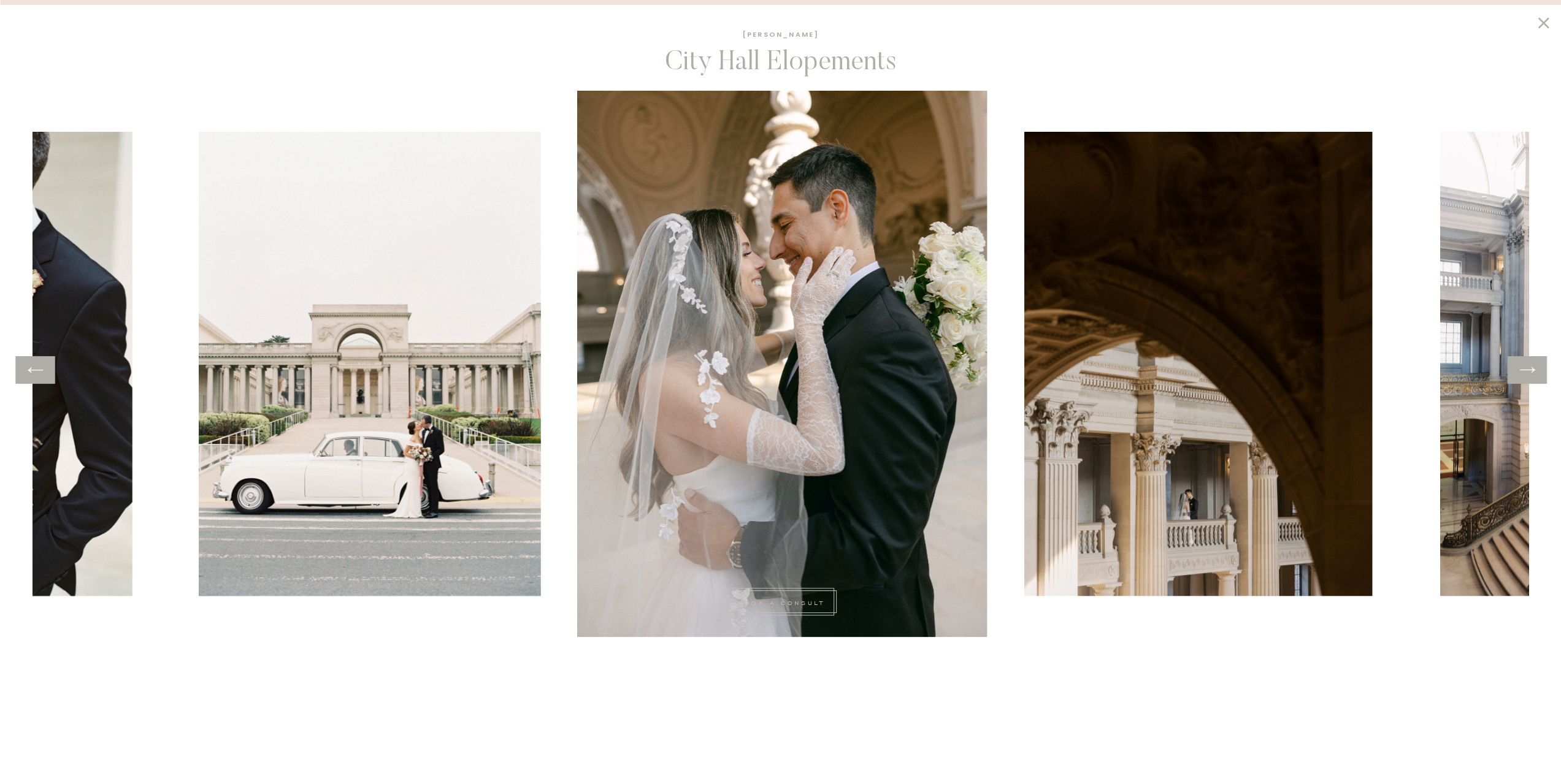
click at [1525, 371] on icon at bounding box center [1527, 370] width 18 height 19
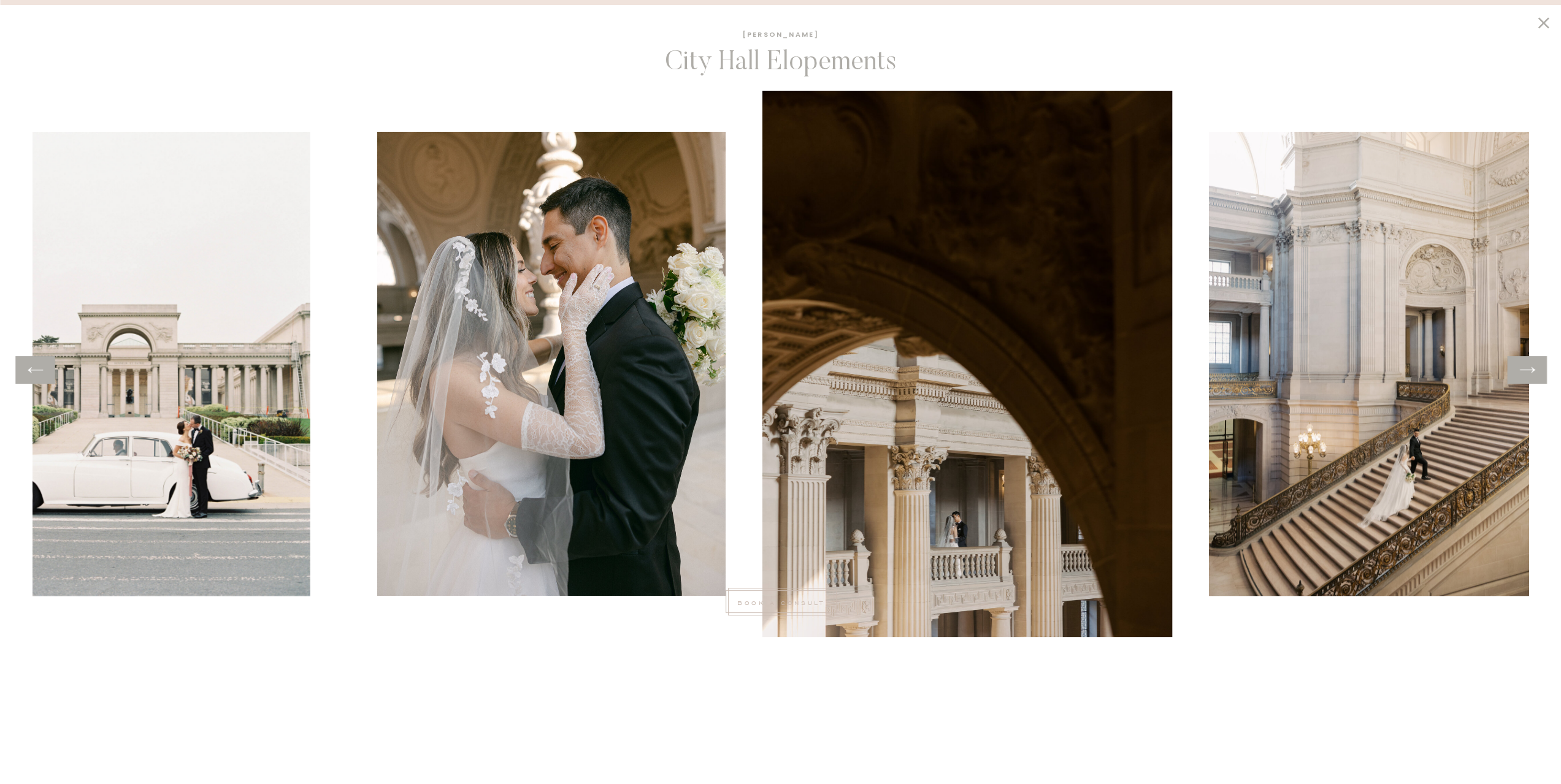
click at [1525, 371] on icon at bounding box center [1527, 370] width 18 height 19
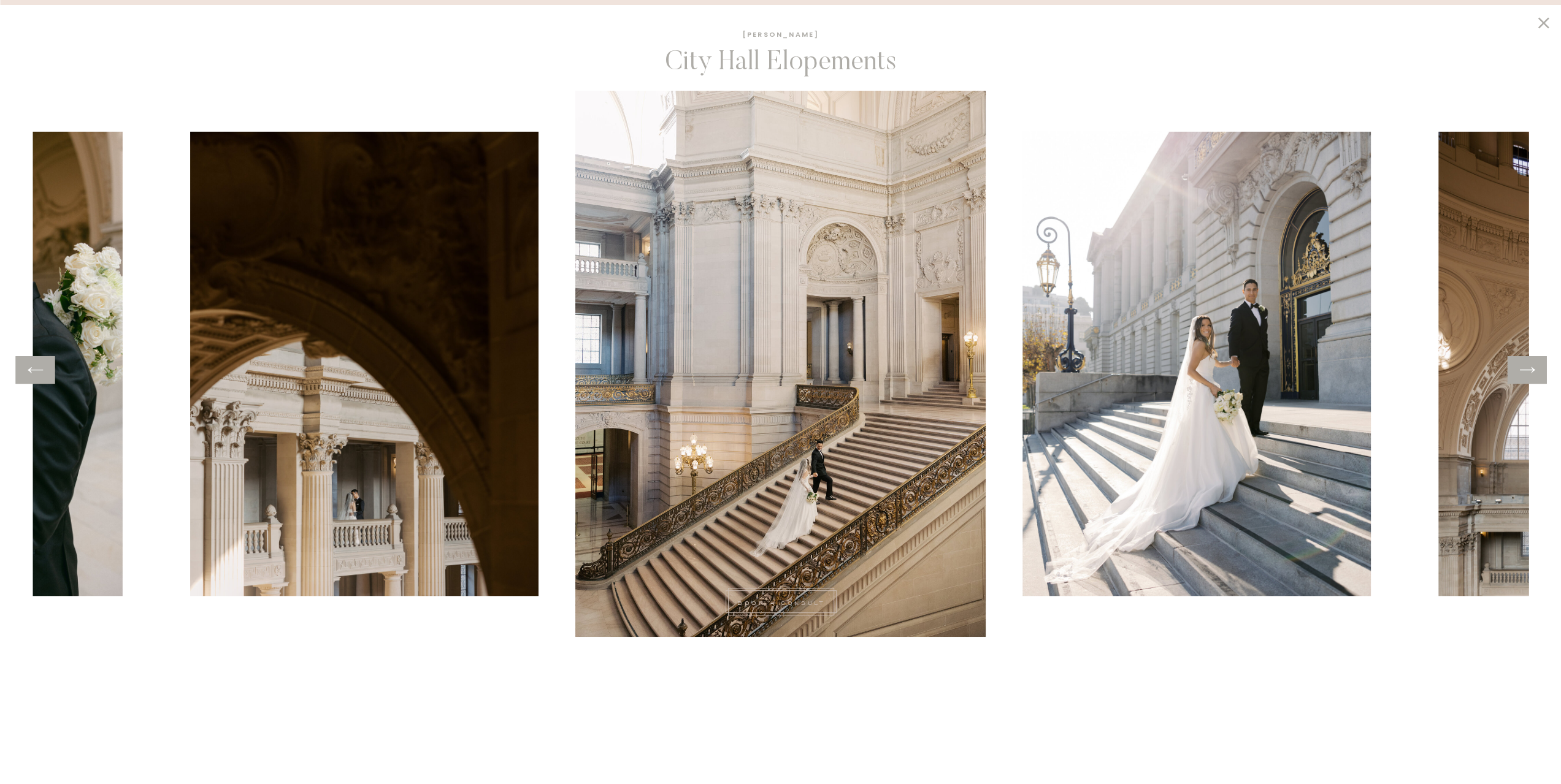
scroll to position [1349, 0]
click at [454, 509] on img at bounding box center [364, 363] width 348 height 464
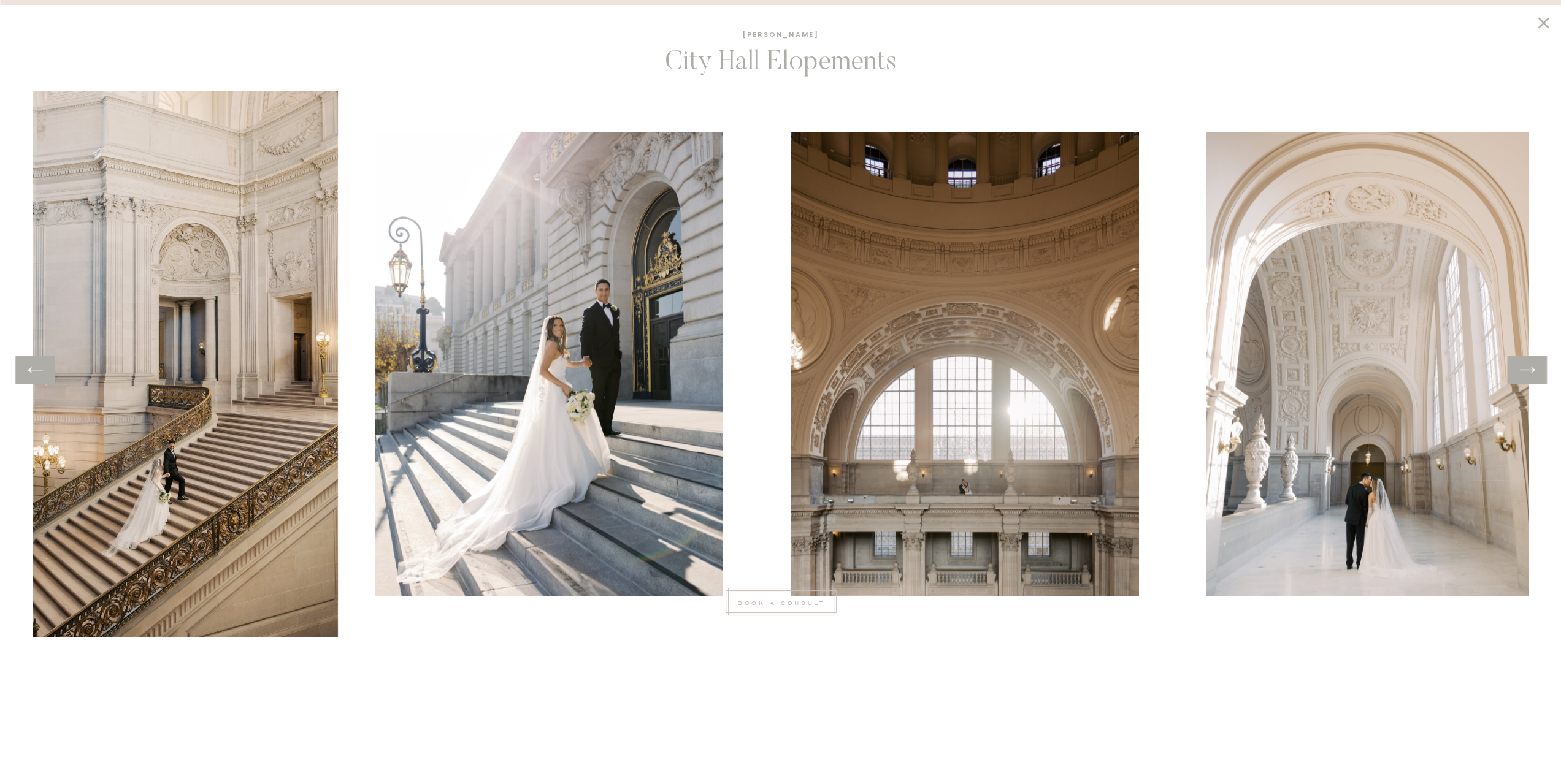
click at [443, 374] on div at bounding box center [780, 364] width 1496 height 547
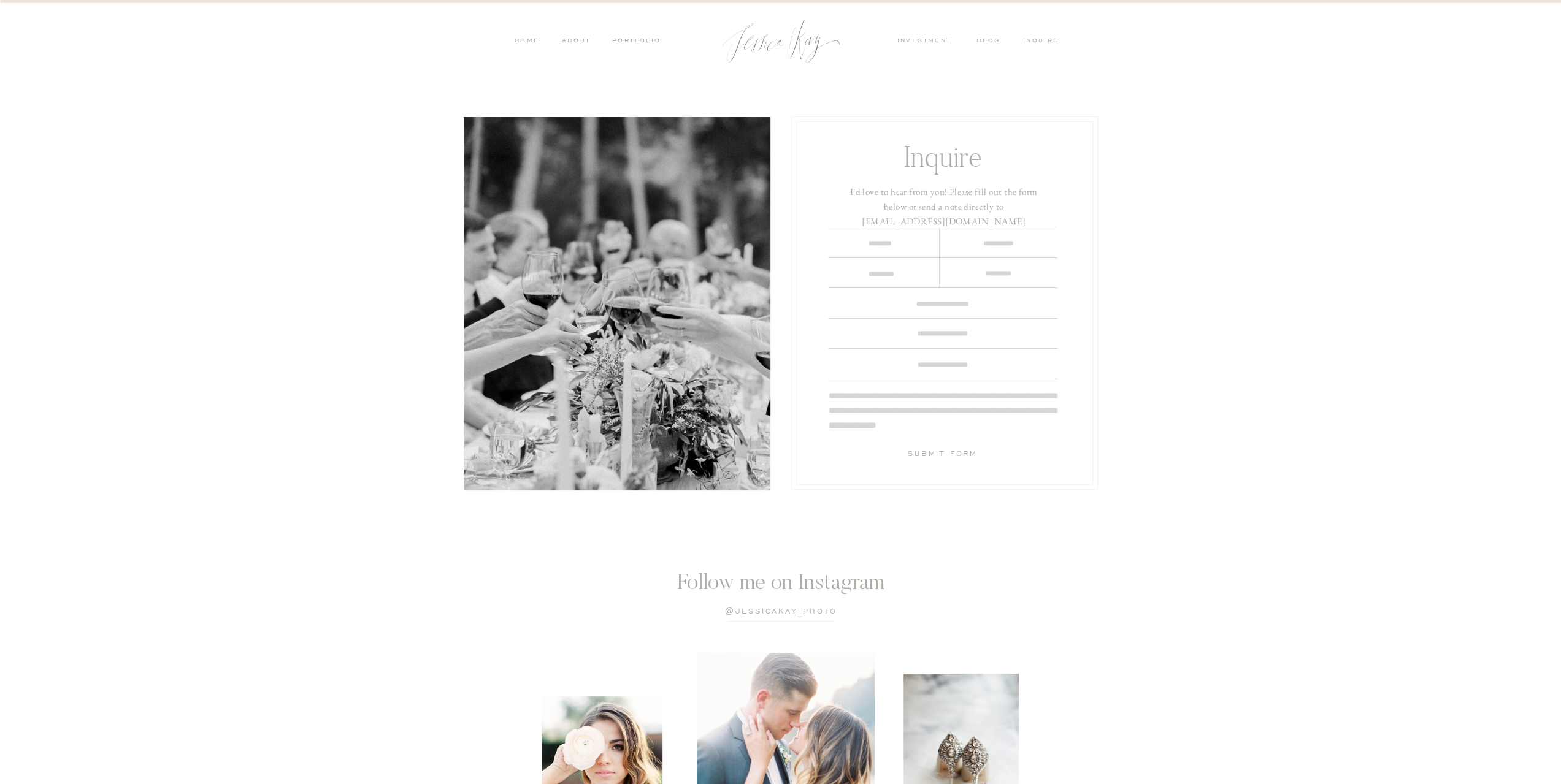
click at [908, 240] on textarea at bounding box center [880, 244] width 82 height 13
type textarea "******"
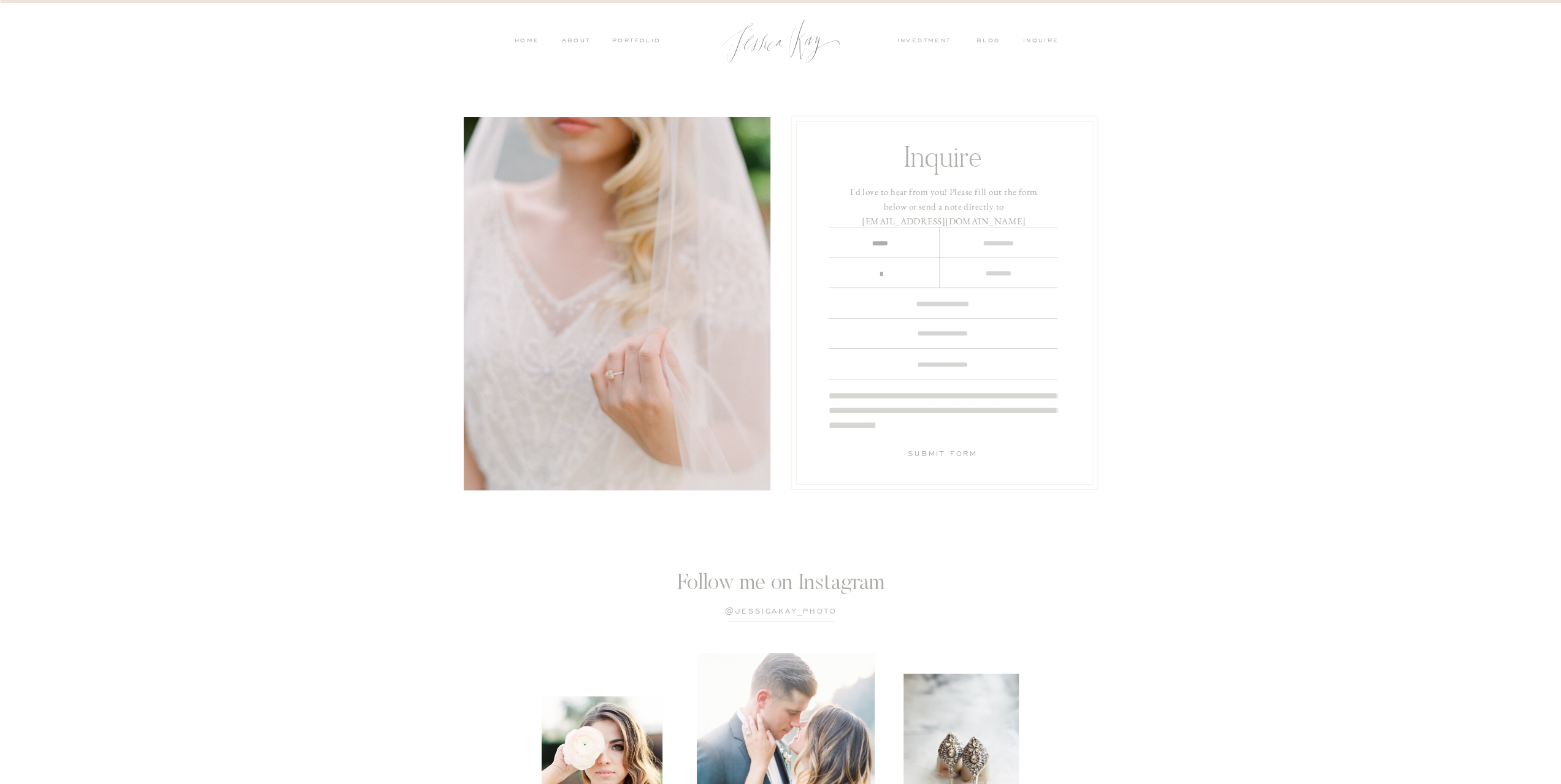
type textarea "*"
click at [957, 248] on textarea at bounding box center [998, 244] width 98 height 13
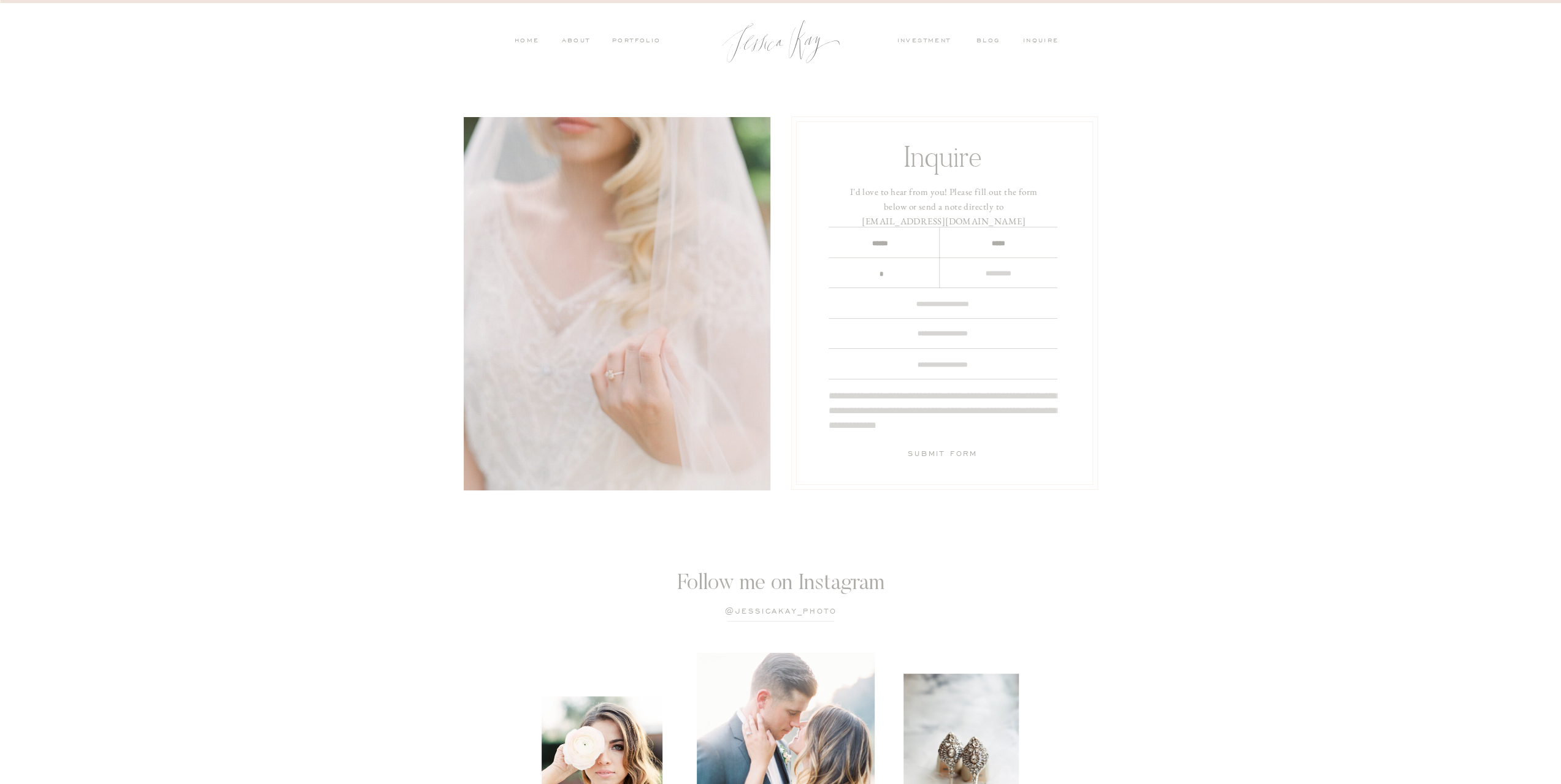
type textarea "*****"
click at [899, 266] on div at bounding box center [945, 304] width 297 height 364
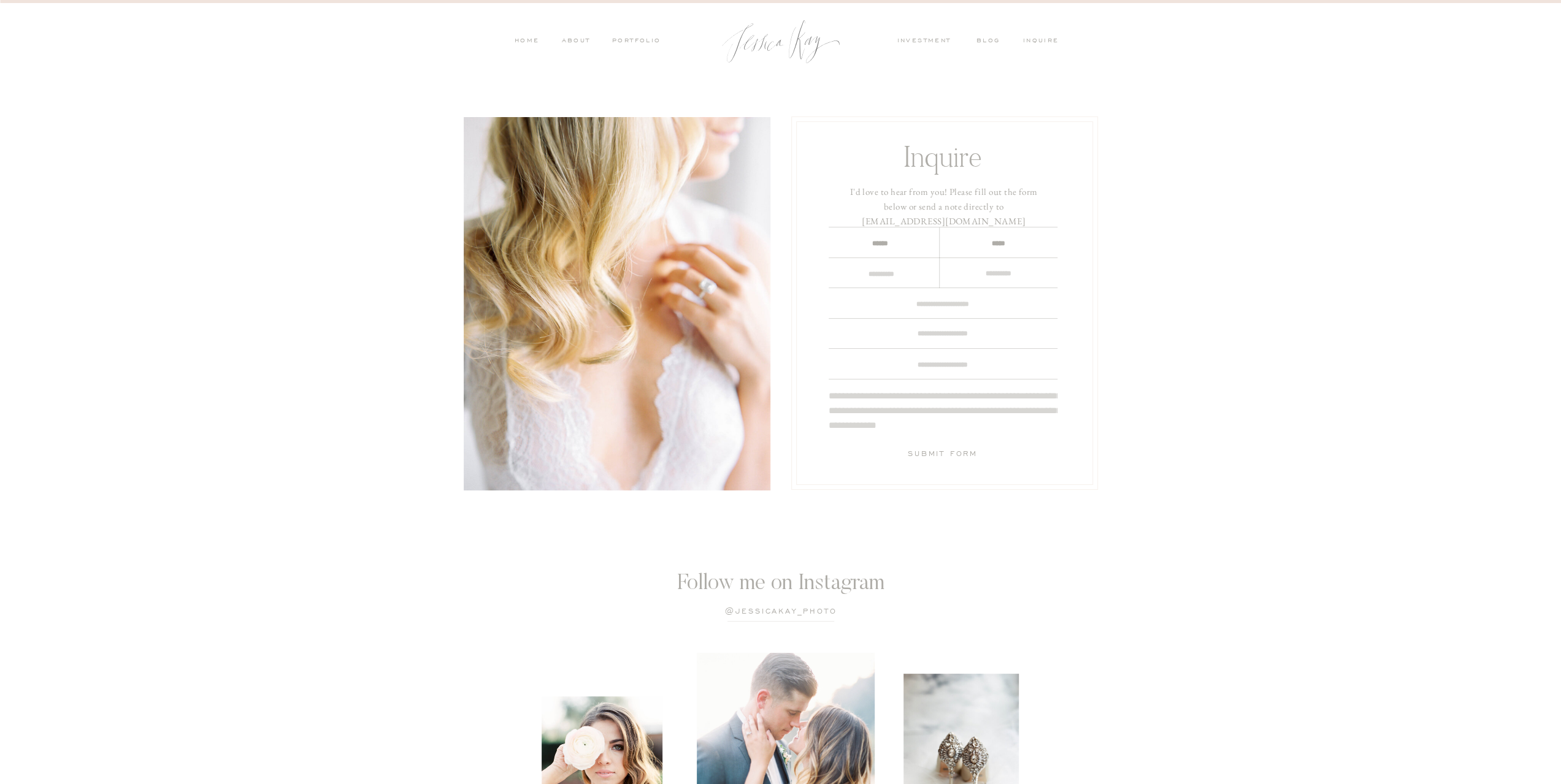
click at [901, 272] on textarea at bounding box center [882, 274] width 98 height 12
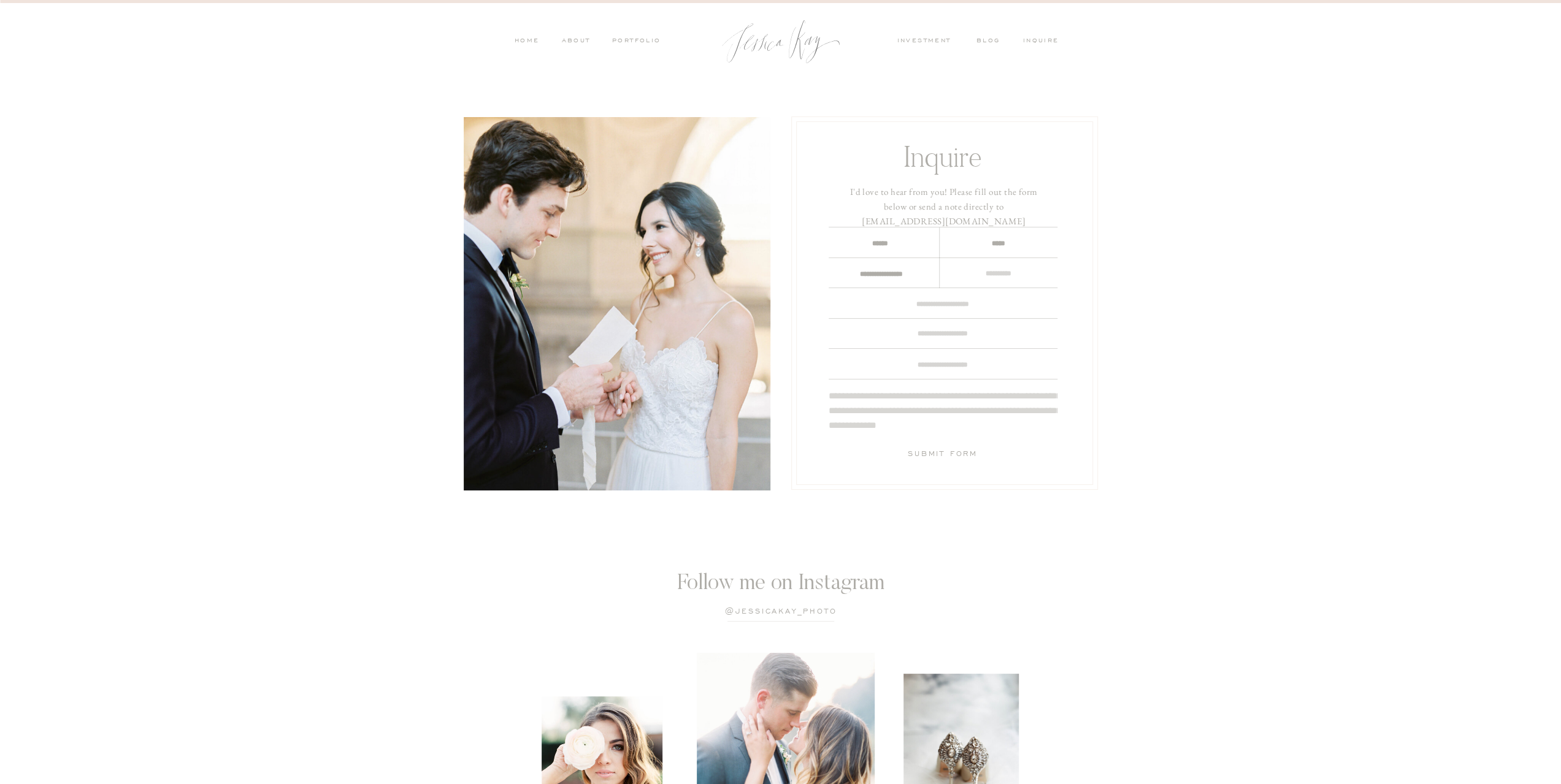
type textarea "**********"
click at [960, 298] on textarea at bounding box center [943, 304] width 229 height 13
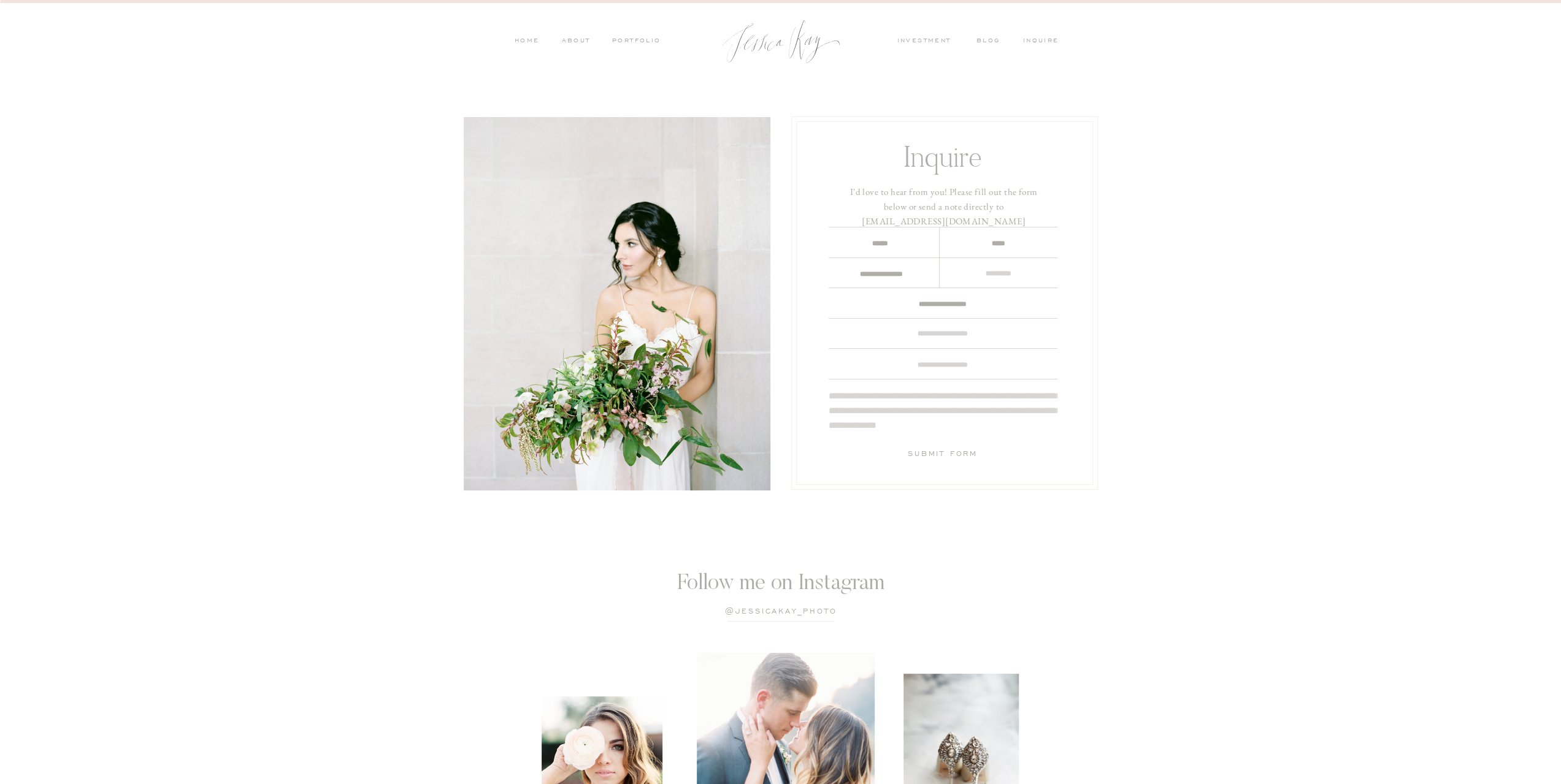
type textarea "**********"
click at [974, 327] on textarea at bounding box center [943, 333] width 229 height 12
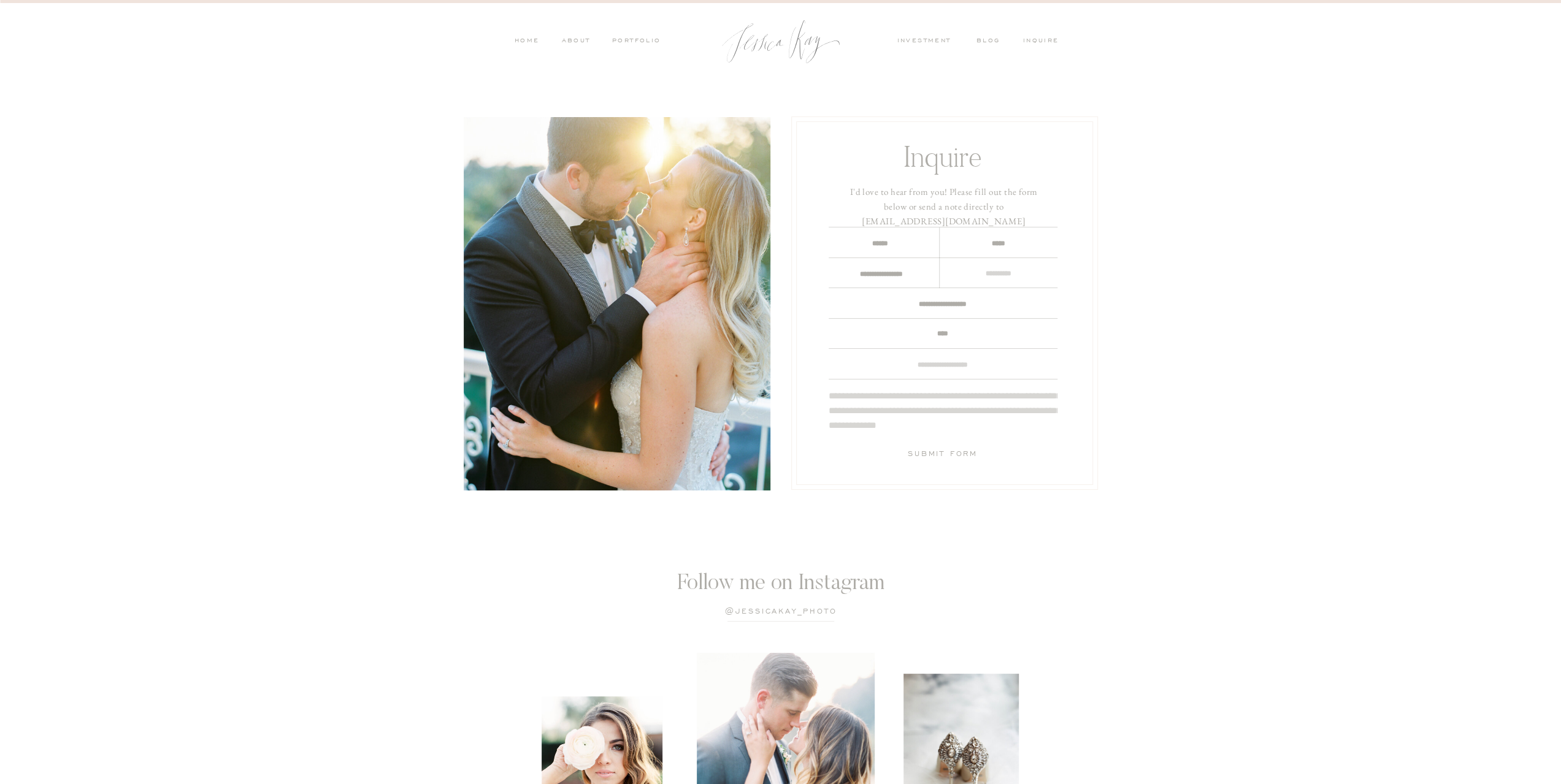
click at [984, 371] on div at bounding box center [945, 304] width 297 height 364
click at [970, 341] on div at bounding box center [945, 304] width 297 height 364
click at [971, 334] on textarea "****" at bounding box center [943, 333] width 229 height 12
drag, startPoint x: 965, startPoint y: 329, endPoint x: 868, endPoint y: 332, distance: 97.0
click at [868, 331] on textarea "****" at bounding box center [943, 333] width 229 height 12
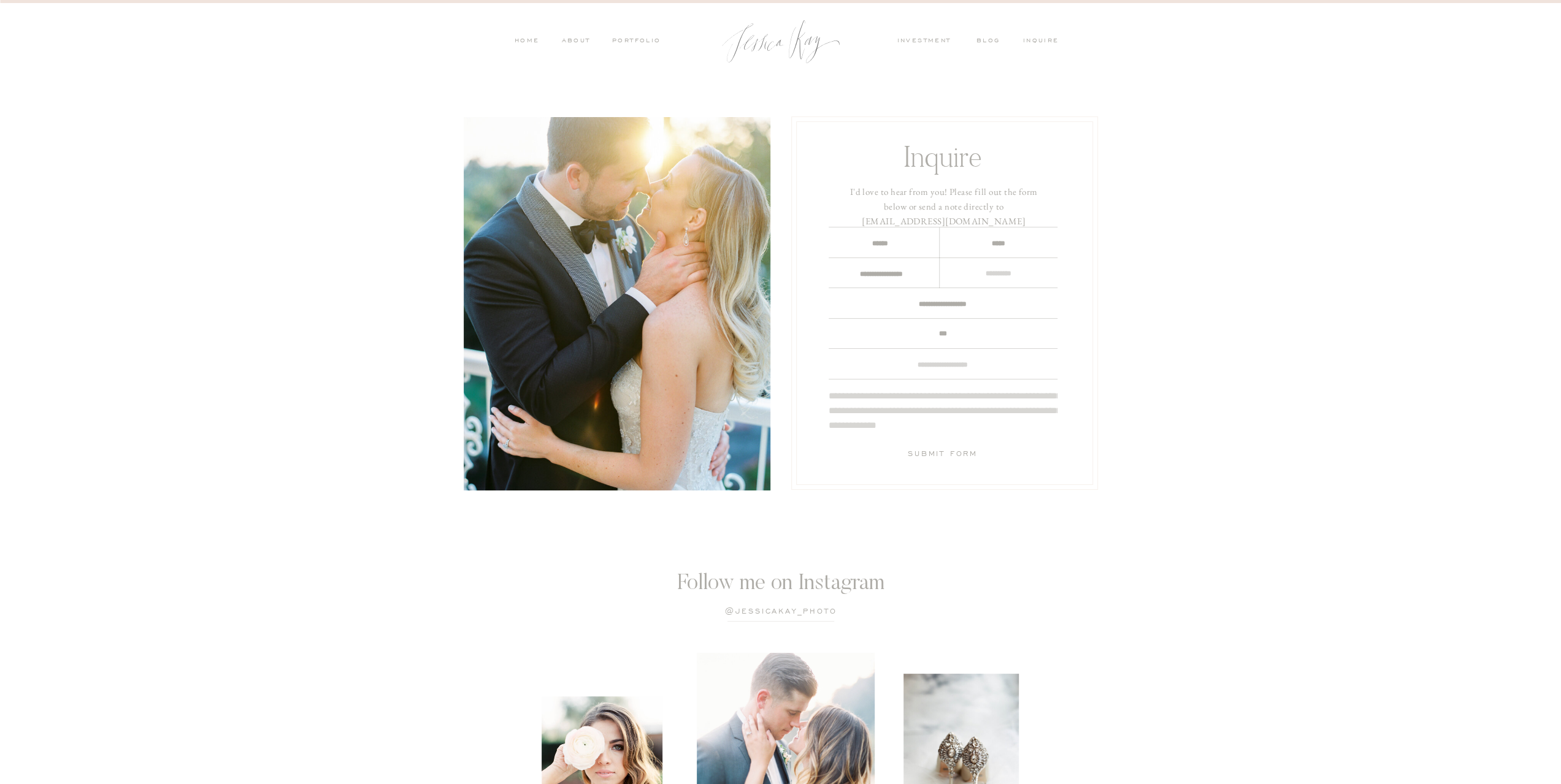
type textarea "***"
click at [1010, 362] on textarea at bounding box center [943, 365] width 229 height 12
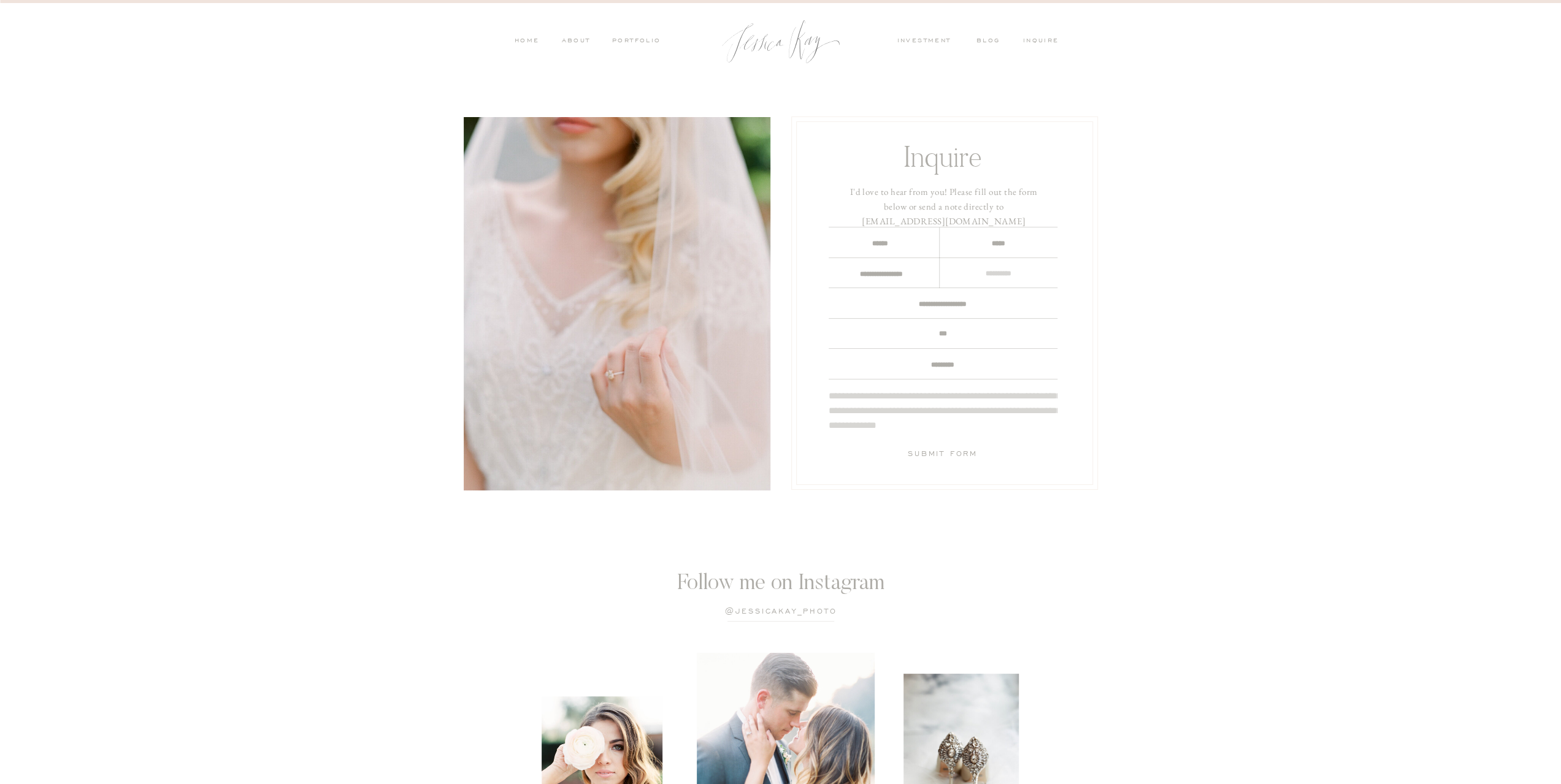
type textarea "*********"
click at [1016, 258] on div at bounding box center [945, 304] width 297 height 364
click at [1011, 272] on textarea at bounding box center [998, 274] width 98 height 13
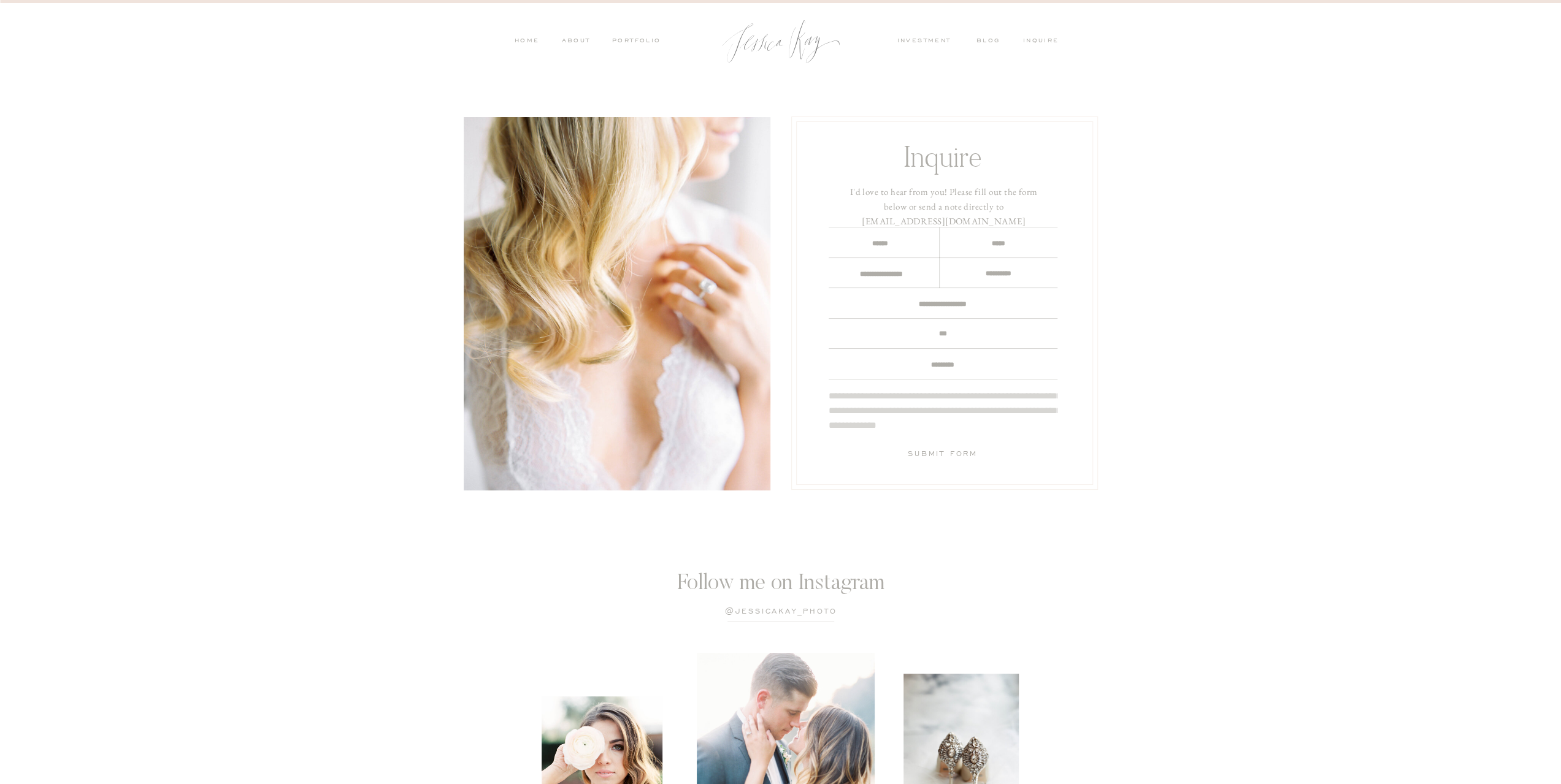
type textarea "**********"
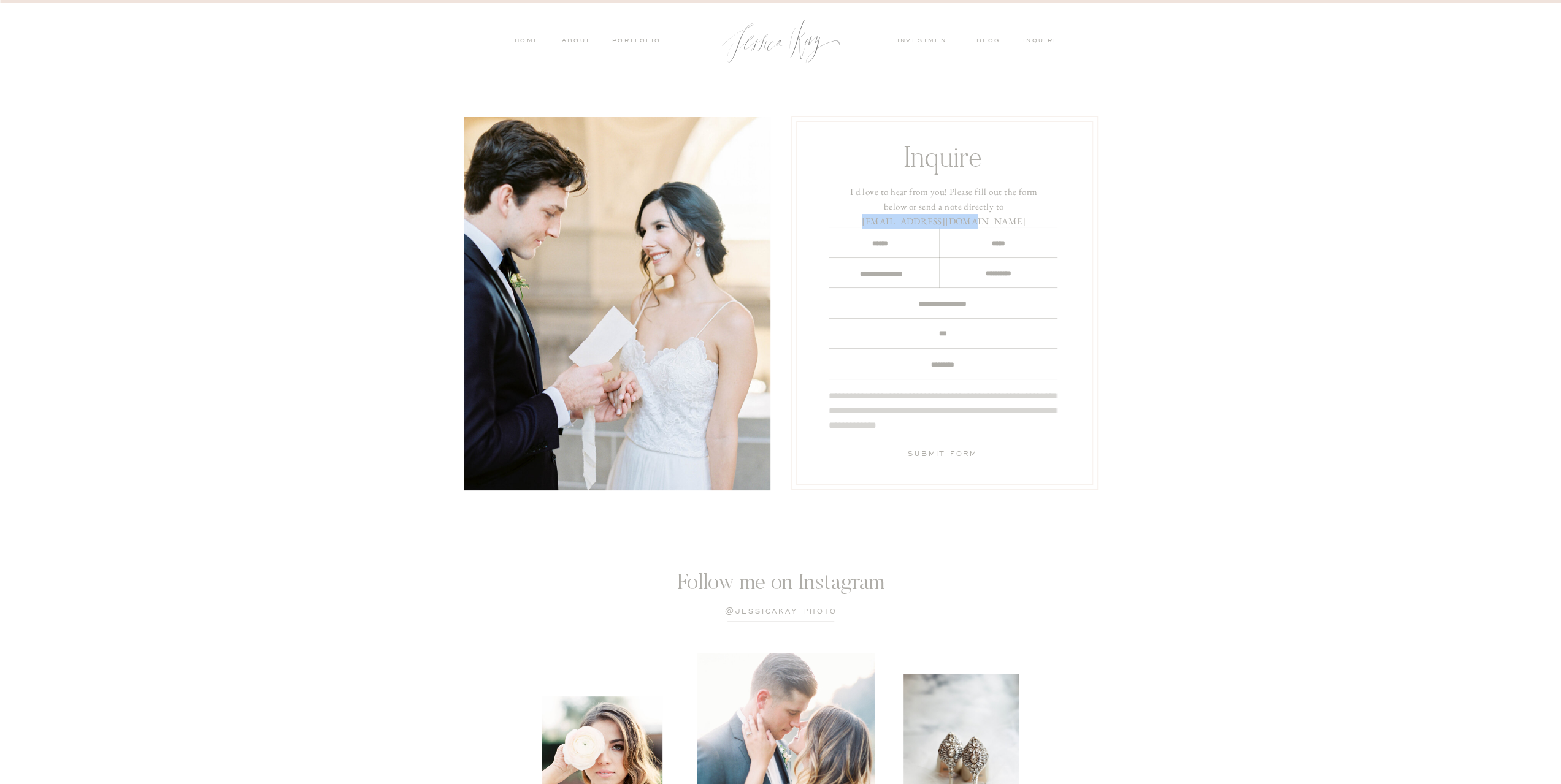
drag, startPoint x: 1040, startPoint y: 207, endPoint x: 965, endPoint y: 205, distance: 75.0
click at [965, 205] on h3 "I'd love to hear from you! Please fill out the form below or send a note direct…" at bounding box center [944, 203] width 205 height 36
copy h3 "hello@jessicakay.com"
click at [893, 409] on textarea at bounding box center [943, 411] width 229 height 45
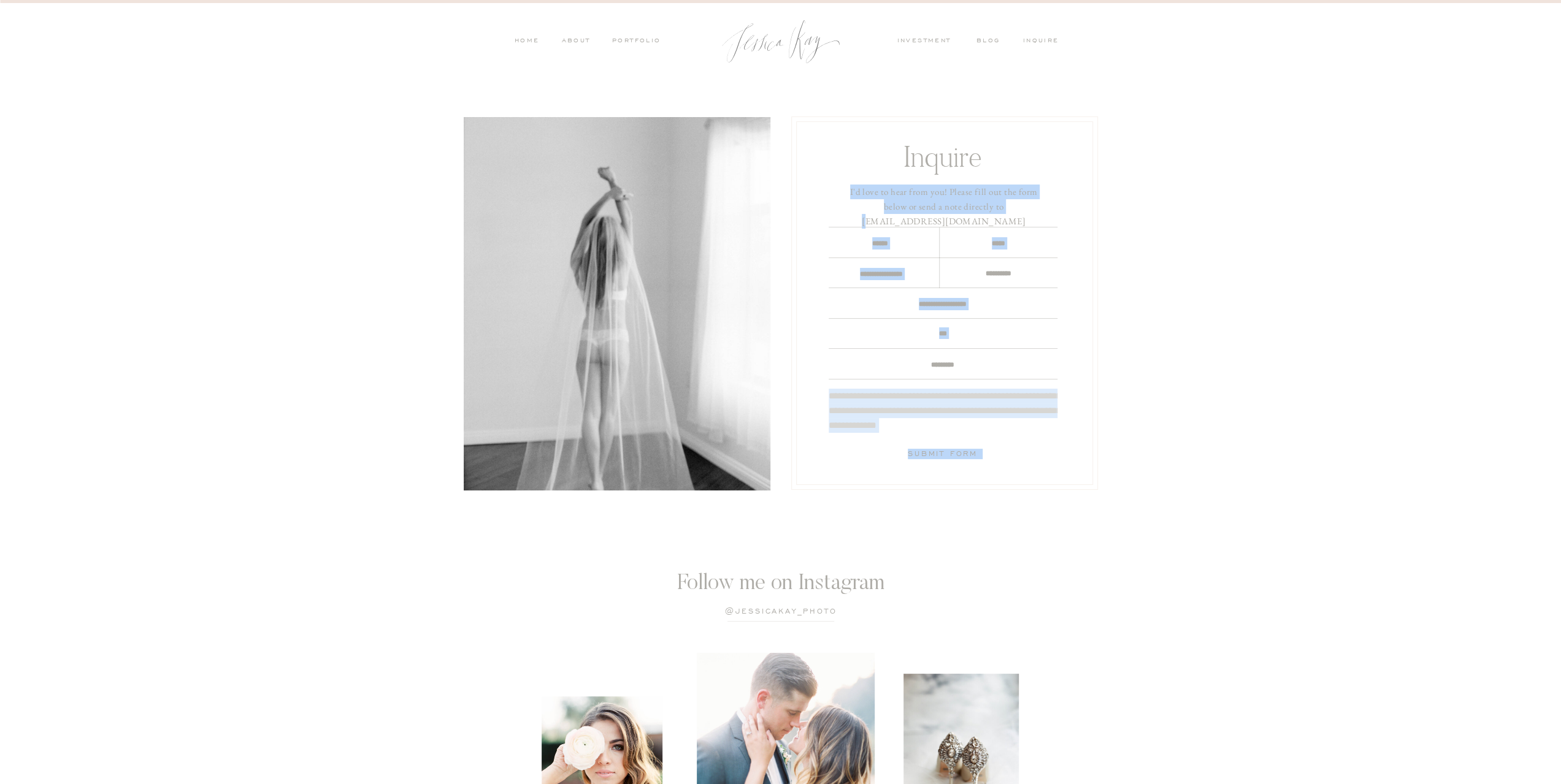
drag, startPoint x: 1051, startPoint y: 207, endPoint x: 973, endPoint y: 205, distance: 78.0
click at [970, 205] on div "**********" at bounding box center [781, 304] width 736 height 442
click at [974, 205] on h3 "I'd love to hear from you! Please fill out the form below or send a note direct…" at bounding box center [944, 203] width 205 height 36
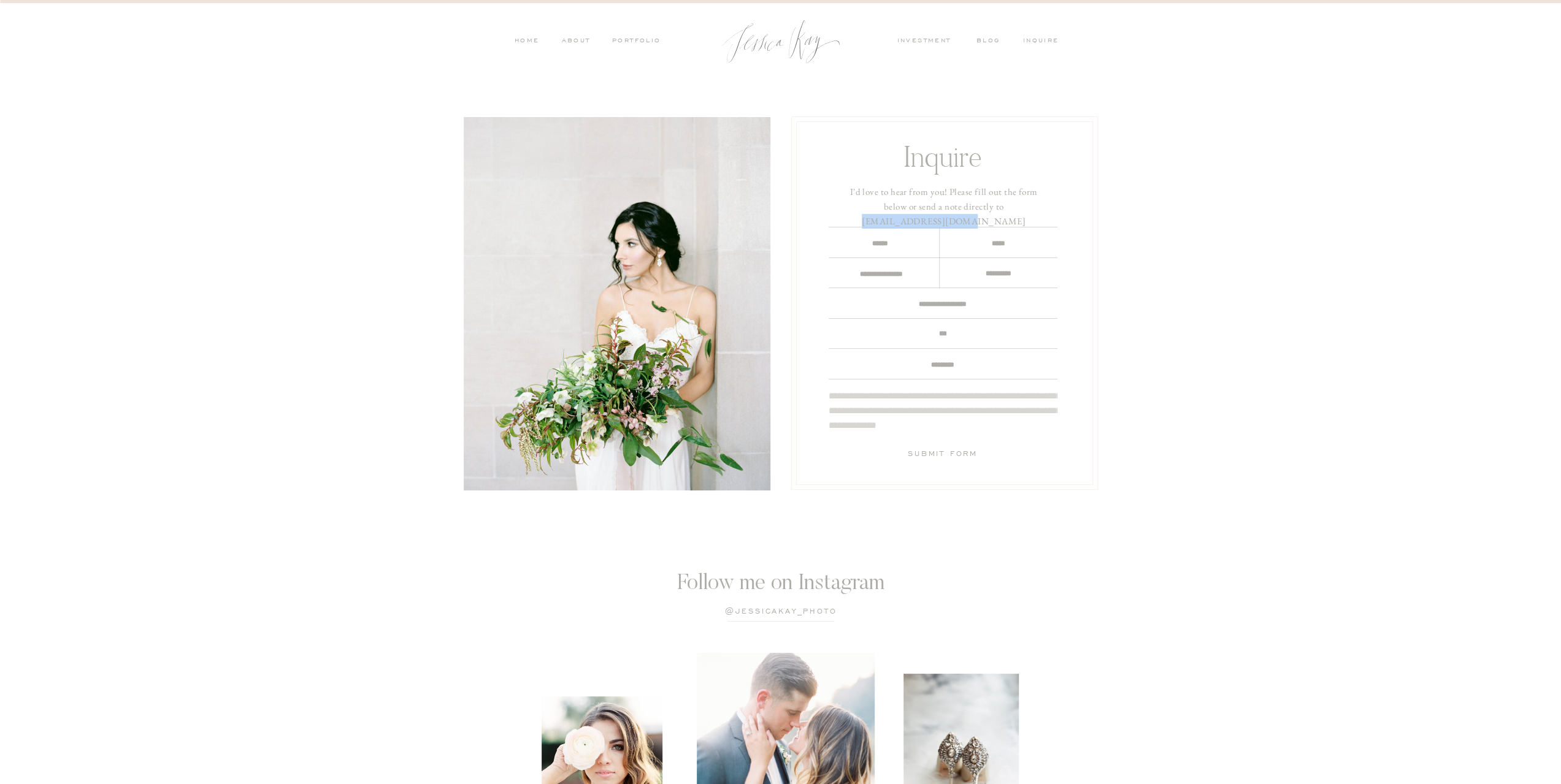
drag, startPoint x: 964, startPoint y: 208, endPoint x: 1043, endPoint y: 207, distance: 79.0
click at [1043, 207] on h3 "I'd love to hear from you! Please fill out the form below or send a note direct…" at bounding box center [944, 203] width 205 height 36
copy h3 "hello@jessicakay.com"
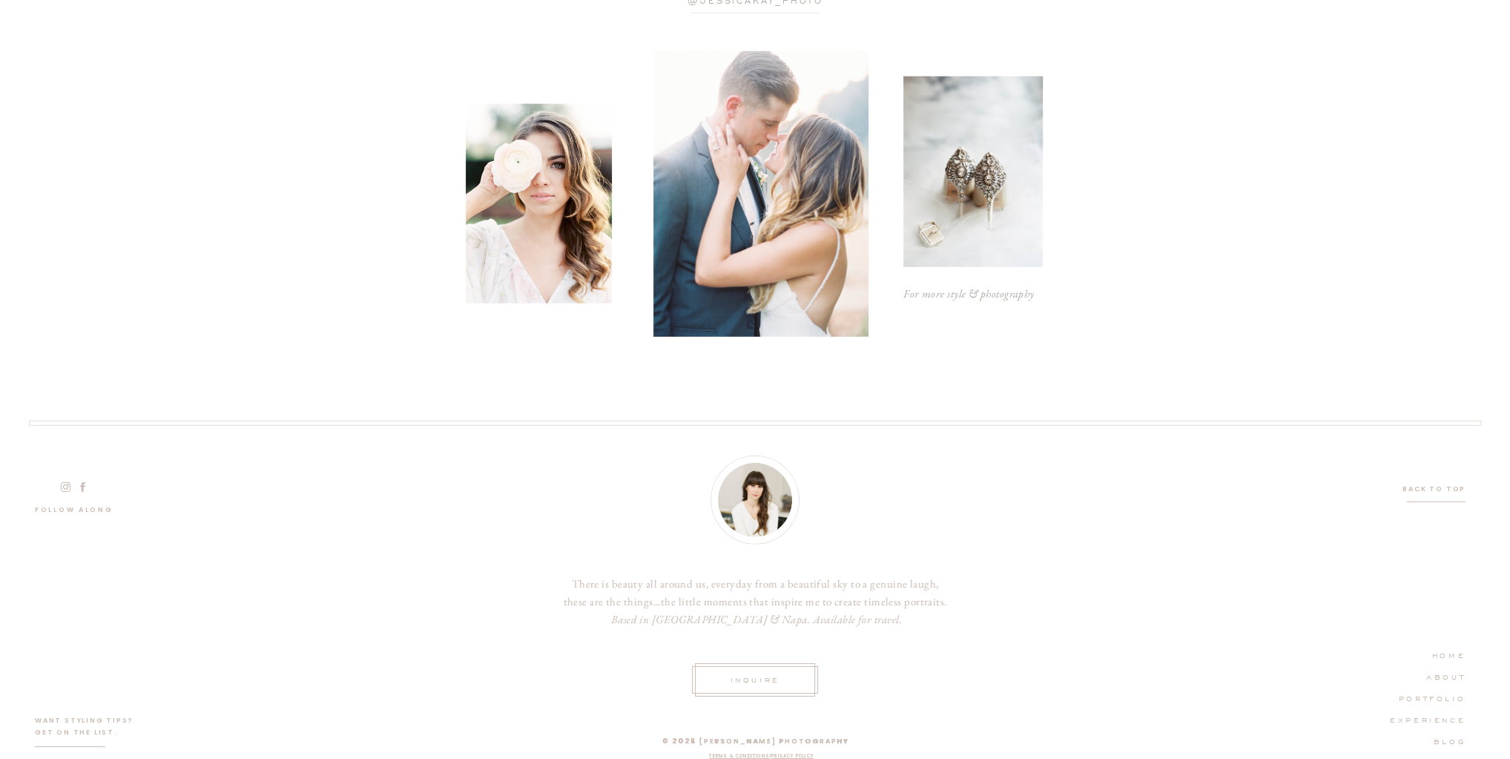
scroll to position [4300, 0]
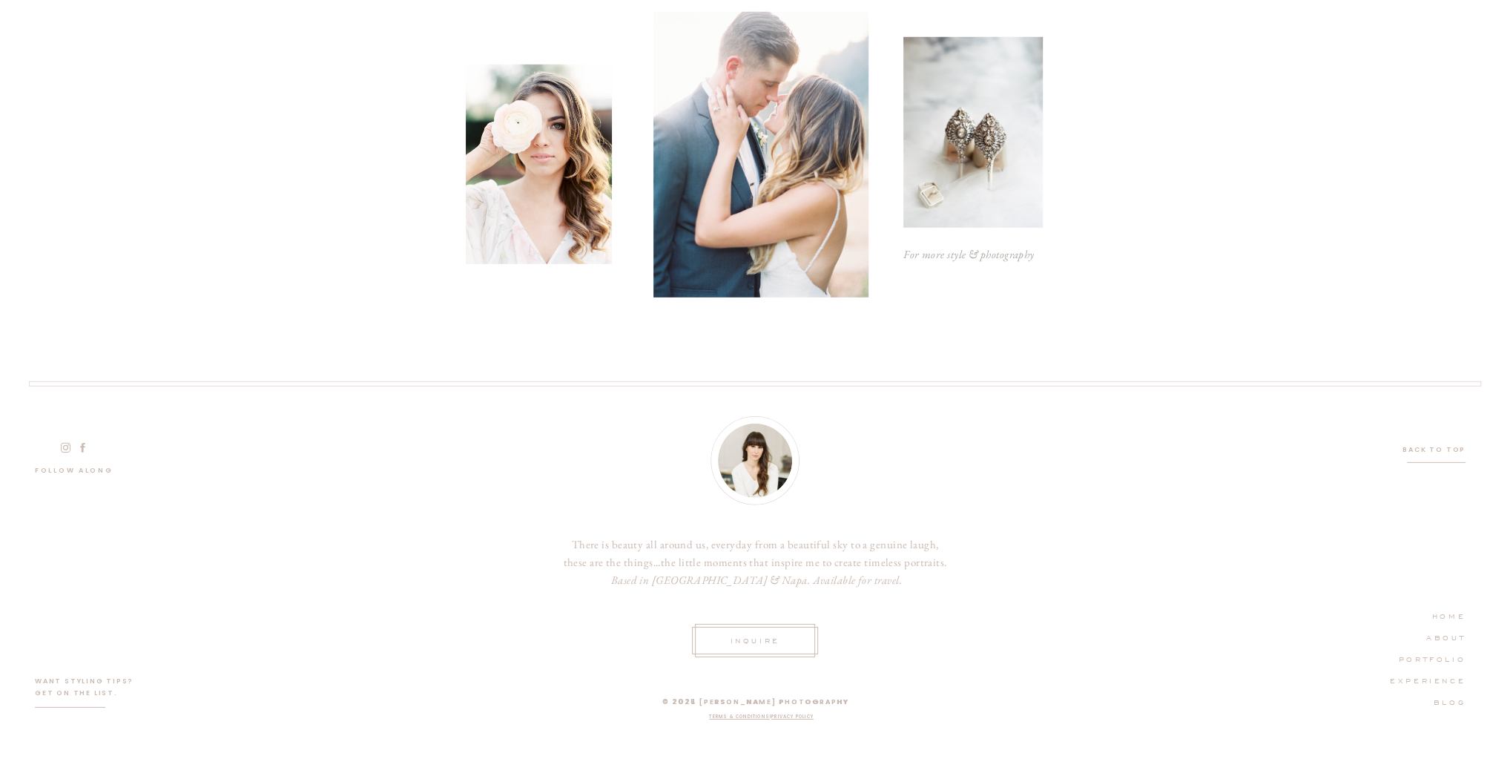
click at [1450, 636] on nav "ABOUT" at bounding box center [1424, 636] width 84 height 13
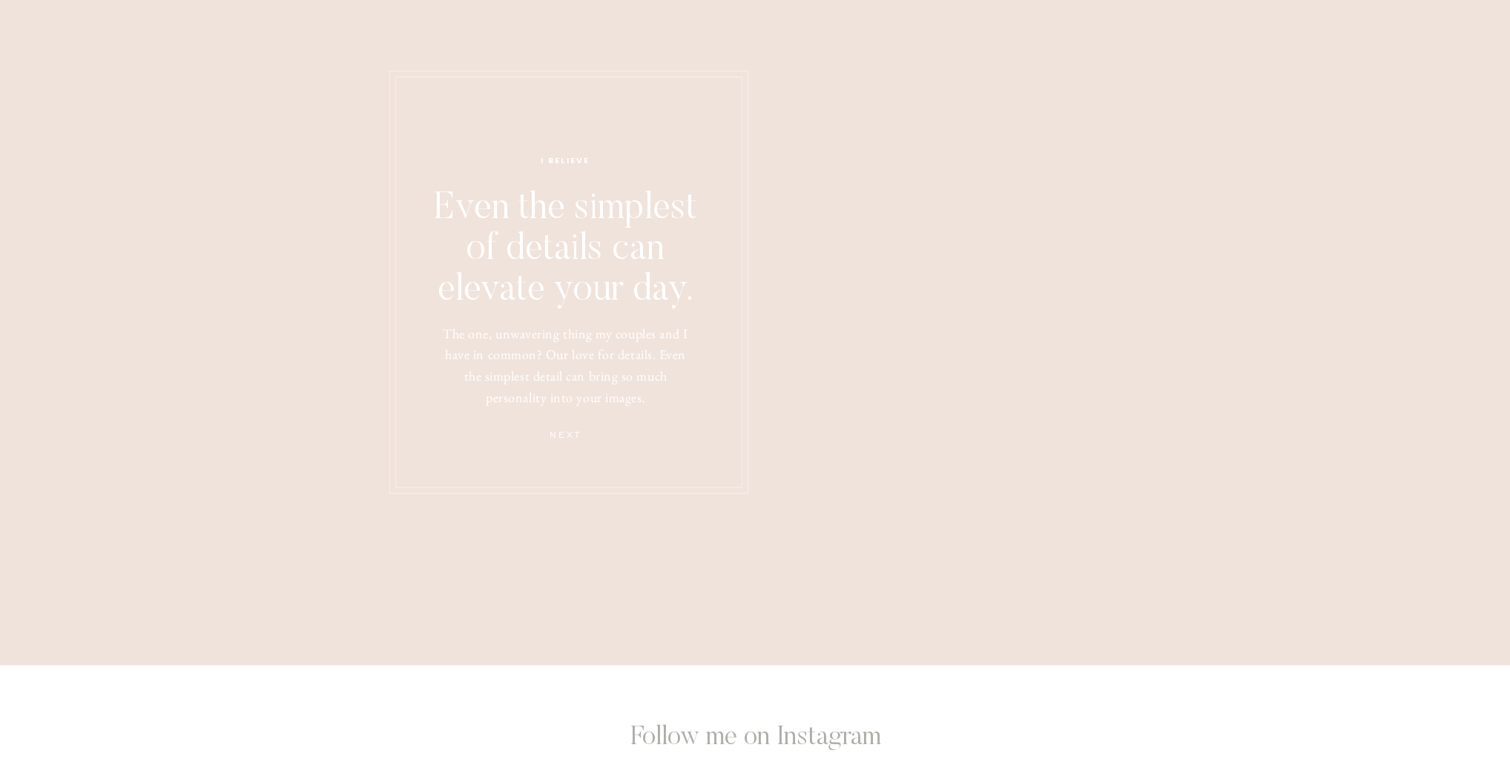
scroll to position [3969, 0]
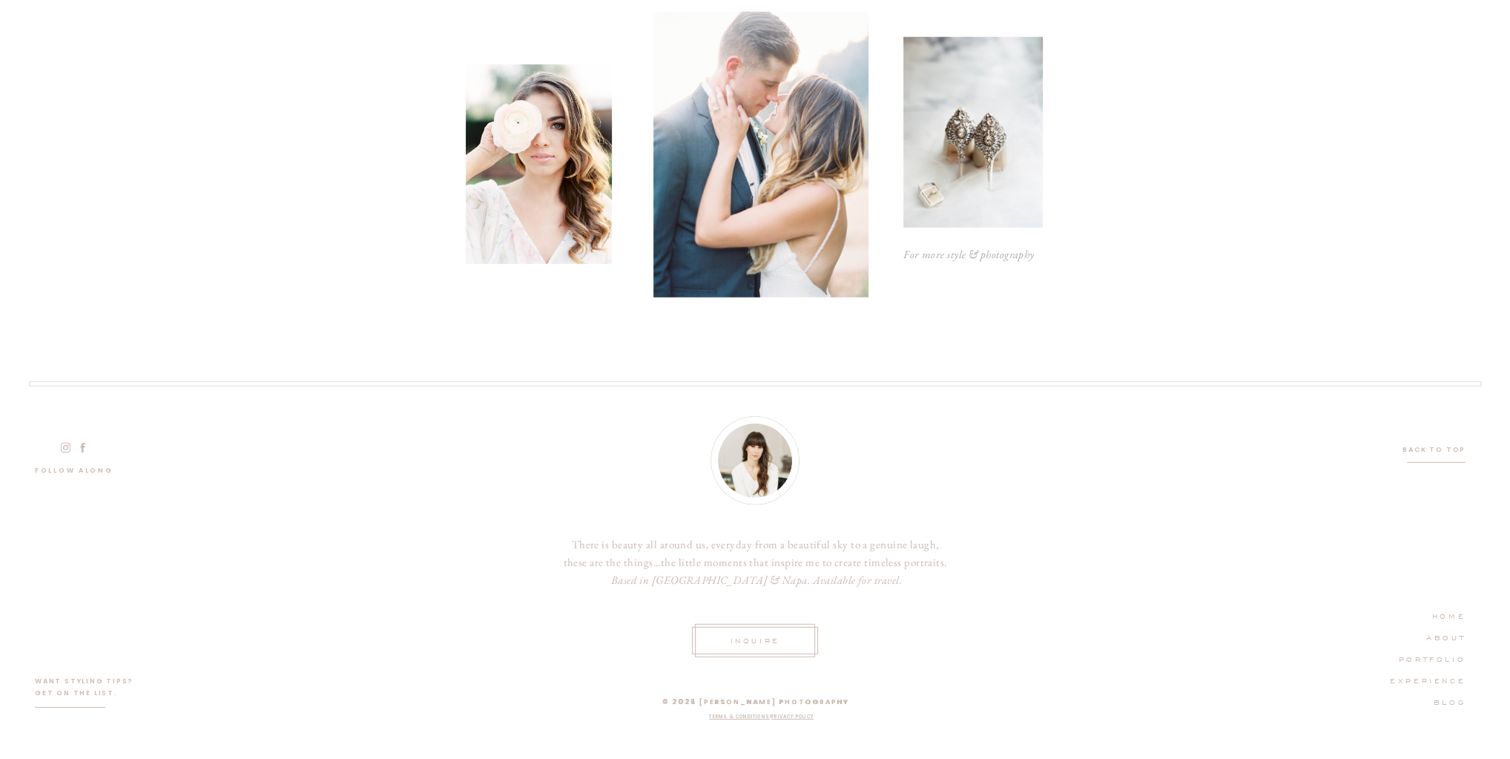
click at [1444, 676] on nav "EXPERIENCE" at bounding box center [1424, 679] width 84 height 13
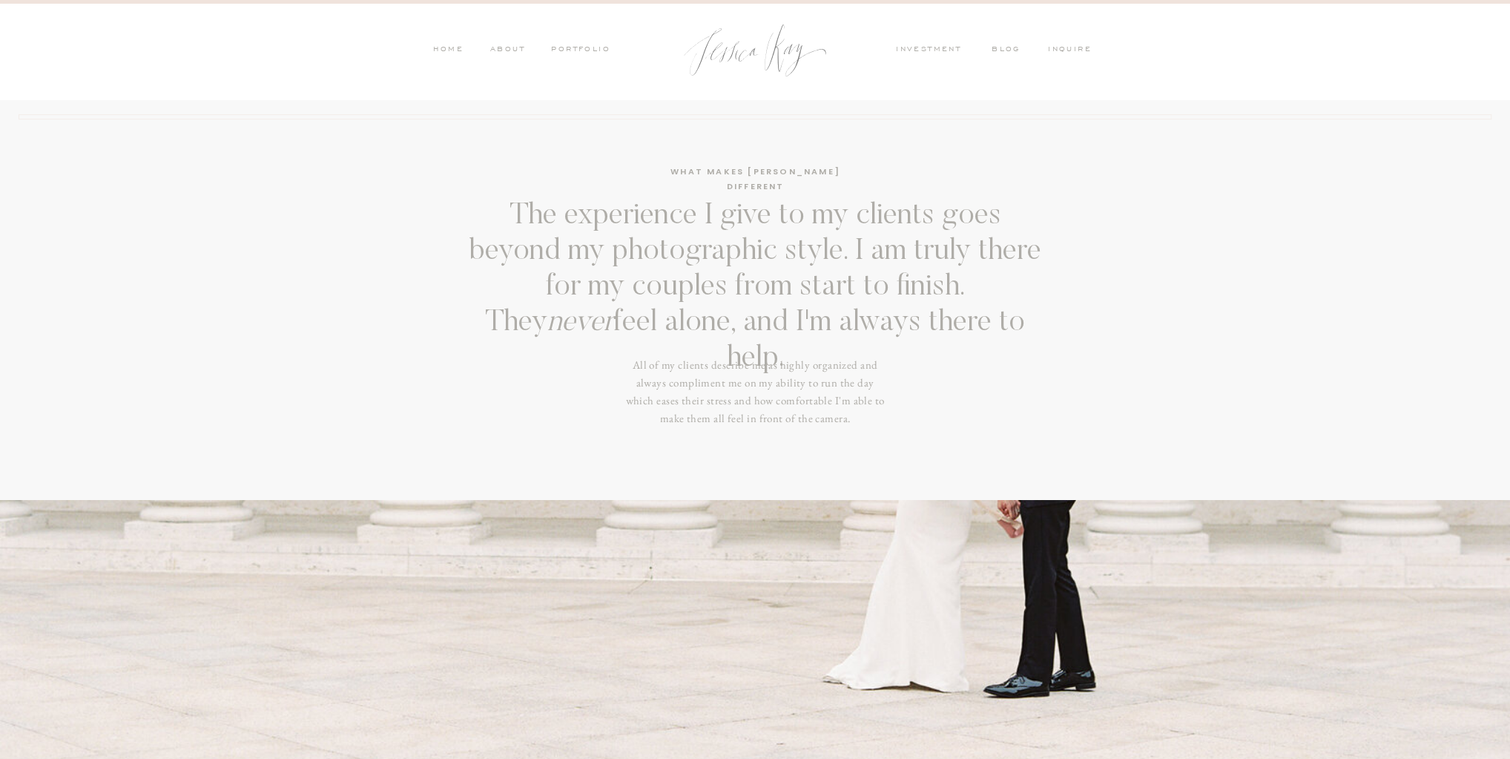
click at [938, 51] on nav "investment" at bounding box center [932, 50] width 73 height 13
click at [1058, 51] on nav "inquire" at bounding box center [1073, 50] width 50 height 13
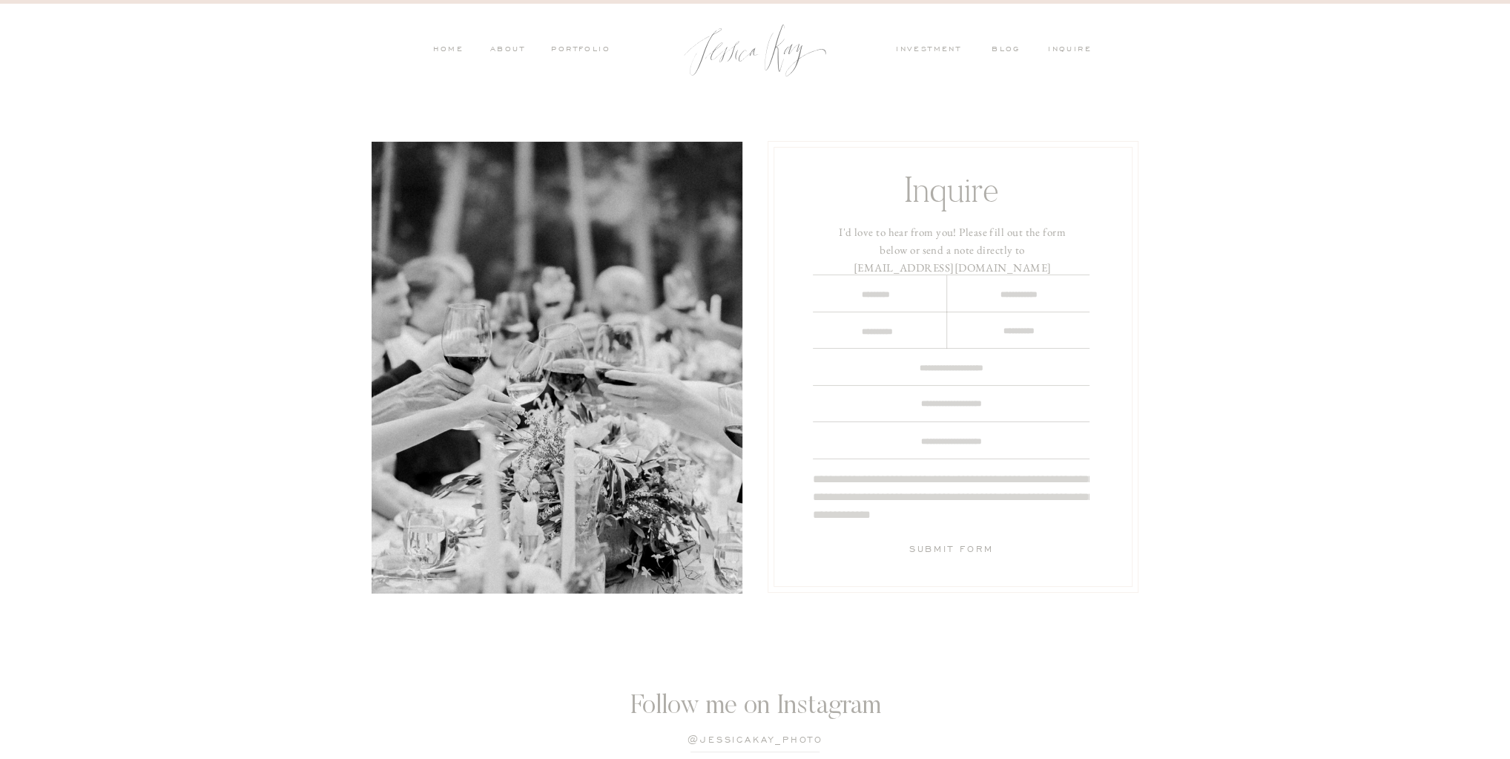
click at [908, 45] on nav "investment" at bounding box center [932, 50] width 73 height 13
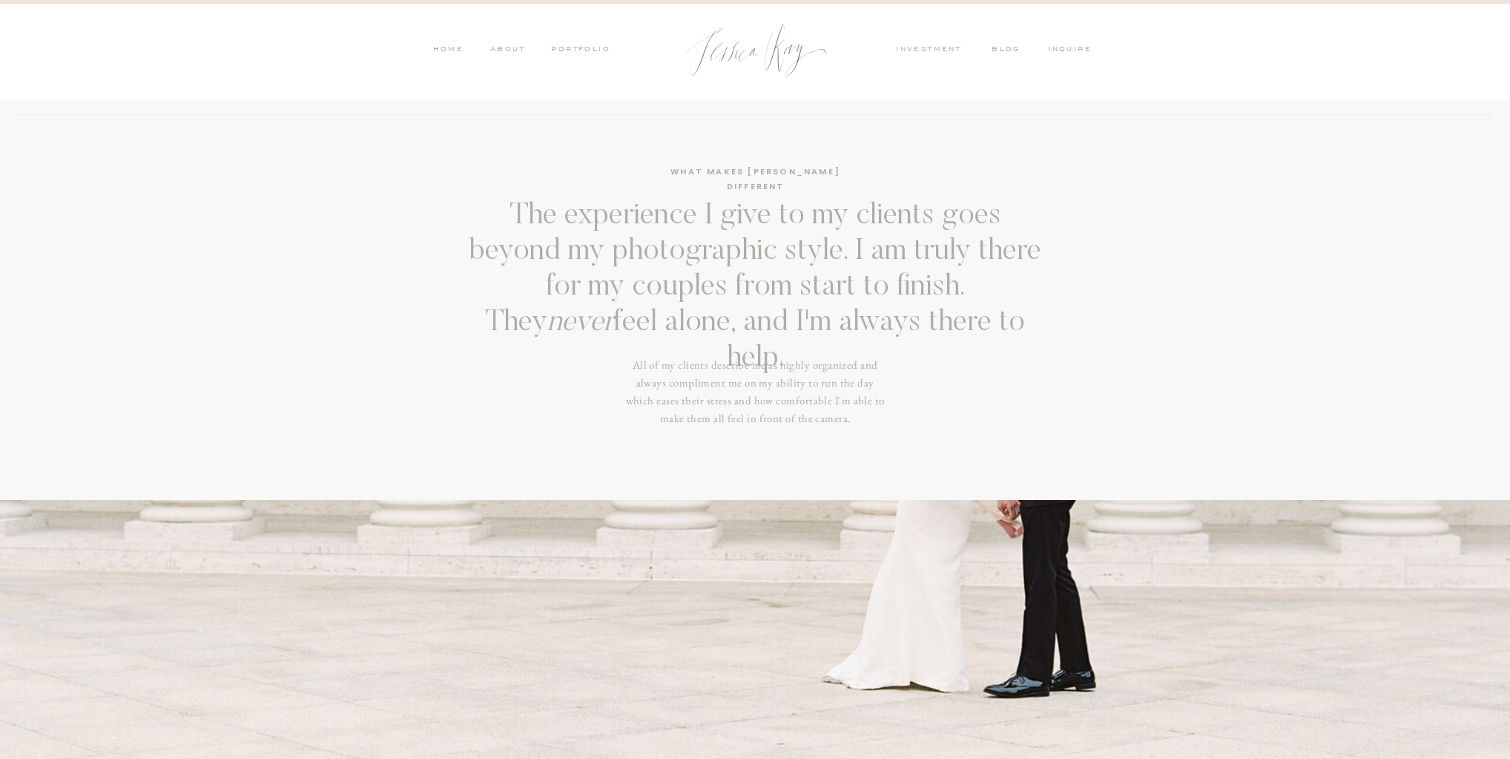
click at [515, 49] on nav "ABOUT" at bounding box center [505, 50] width 39 height 13
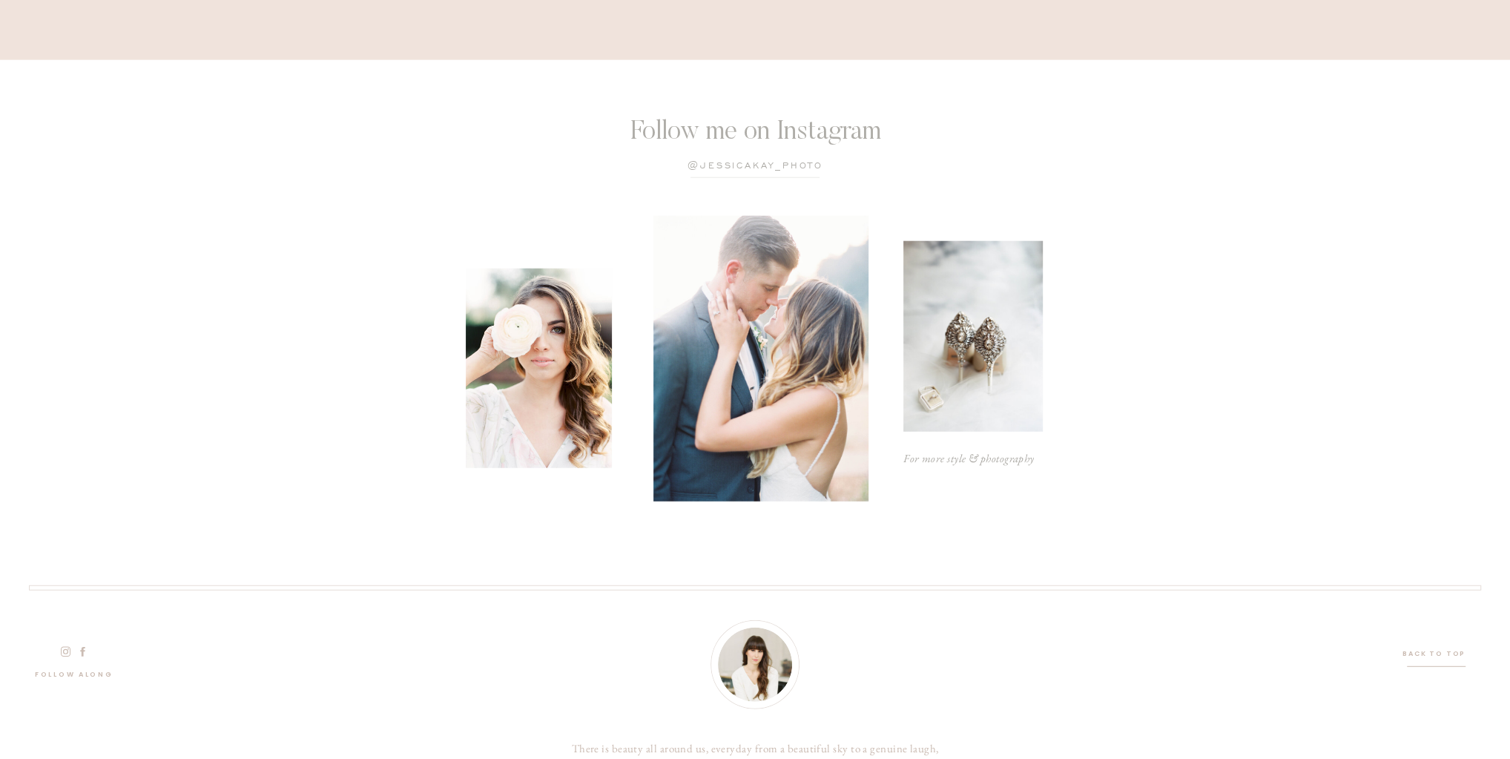
scroll to position [3969, 0]
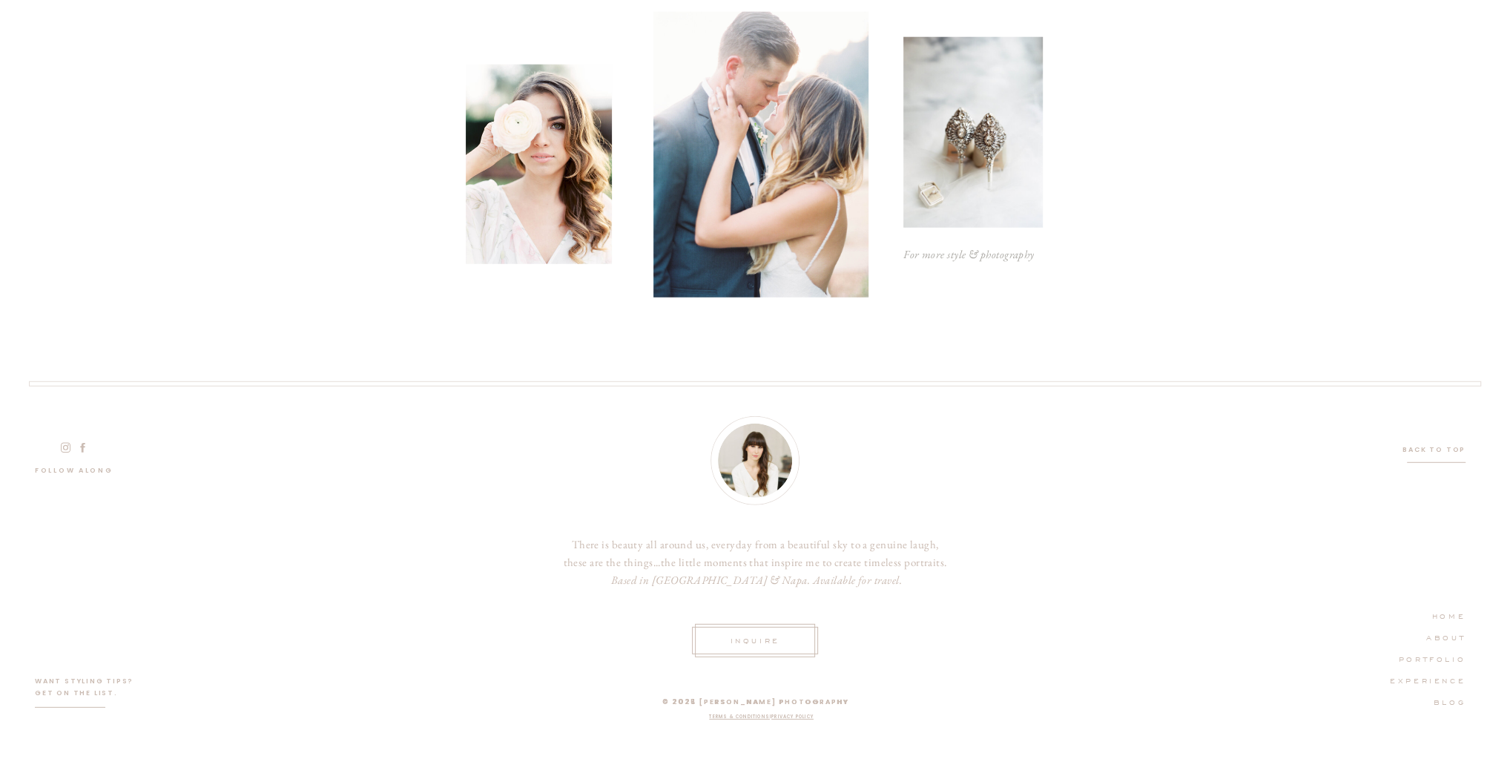
click at [1450, 617] on nav "HOME" at bounding box center [1432, 614] width 65 height 13
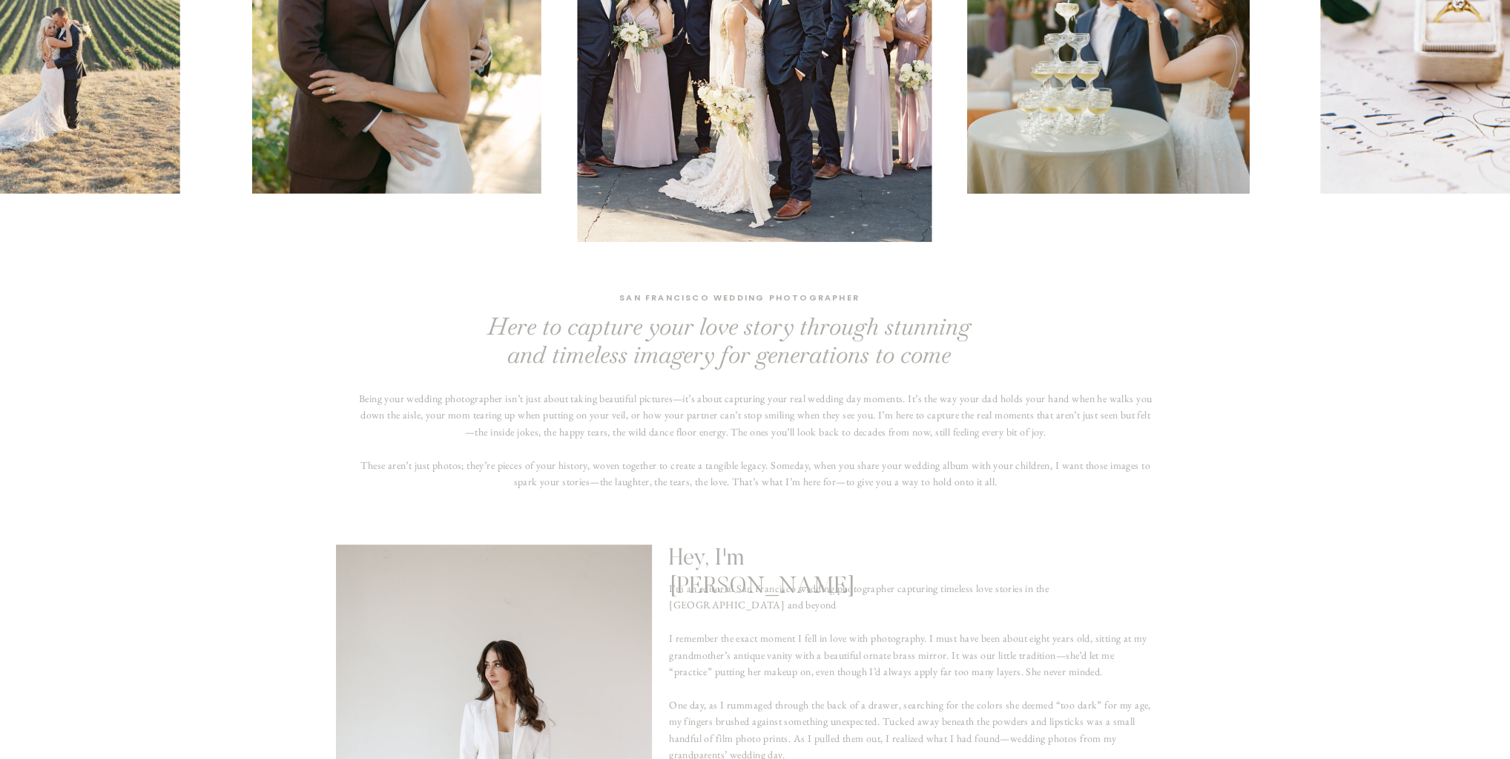
scroll to position [653, 0]
